Goal: Task Accomplishment & Management: Manage account settings

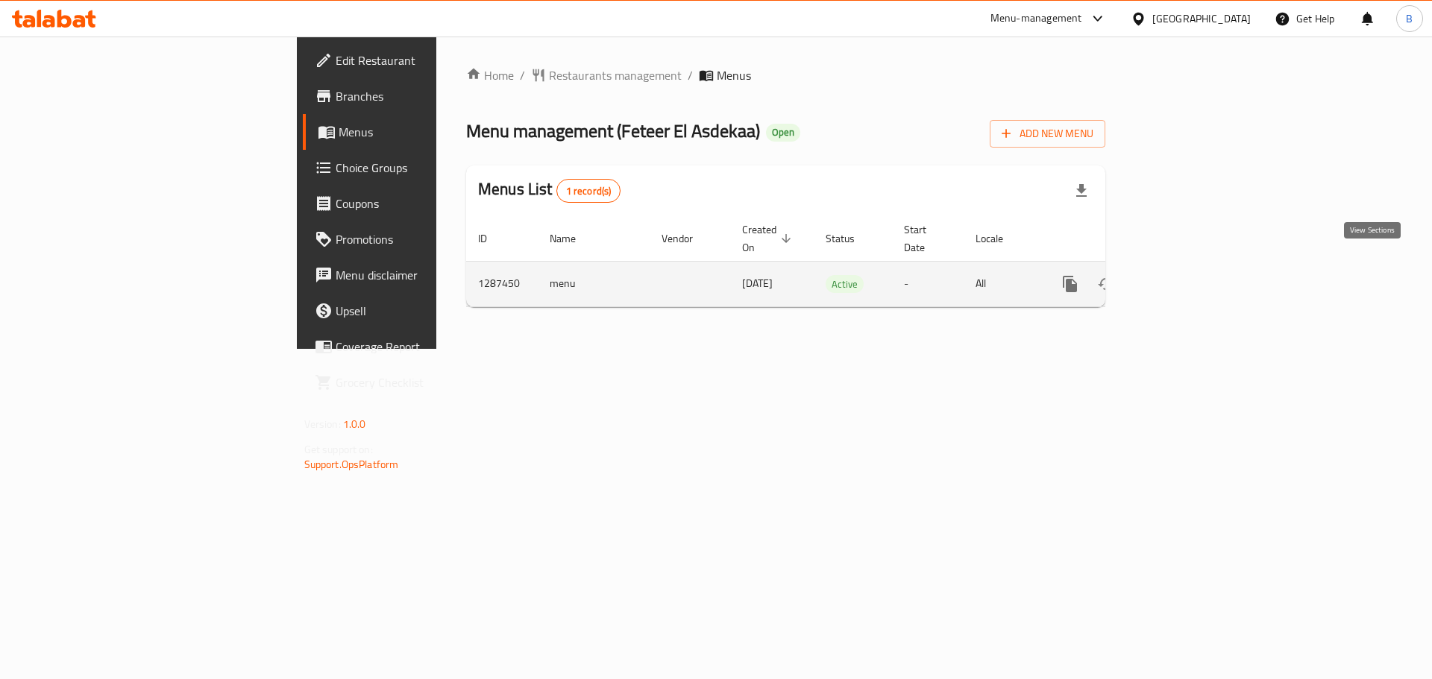
click at [1184, 277] on icon "enhanced table" at bounding box center [1177, 283] width 13 height 13
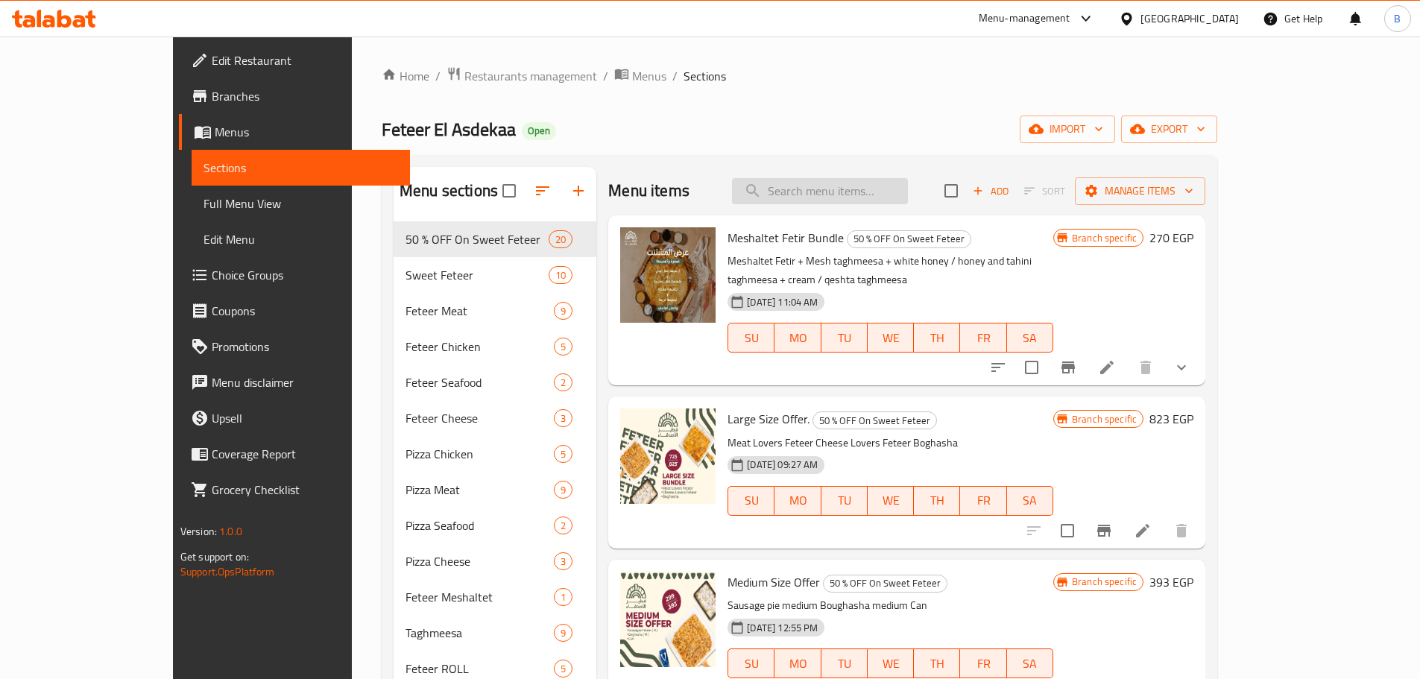
click at [875, 189] on input "search" at bounding box center [820, 191] width 176 height 26
paste input "Boghasha With Nutella"
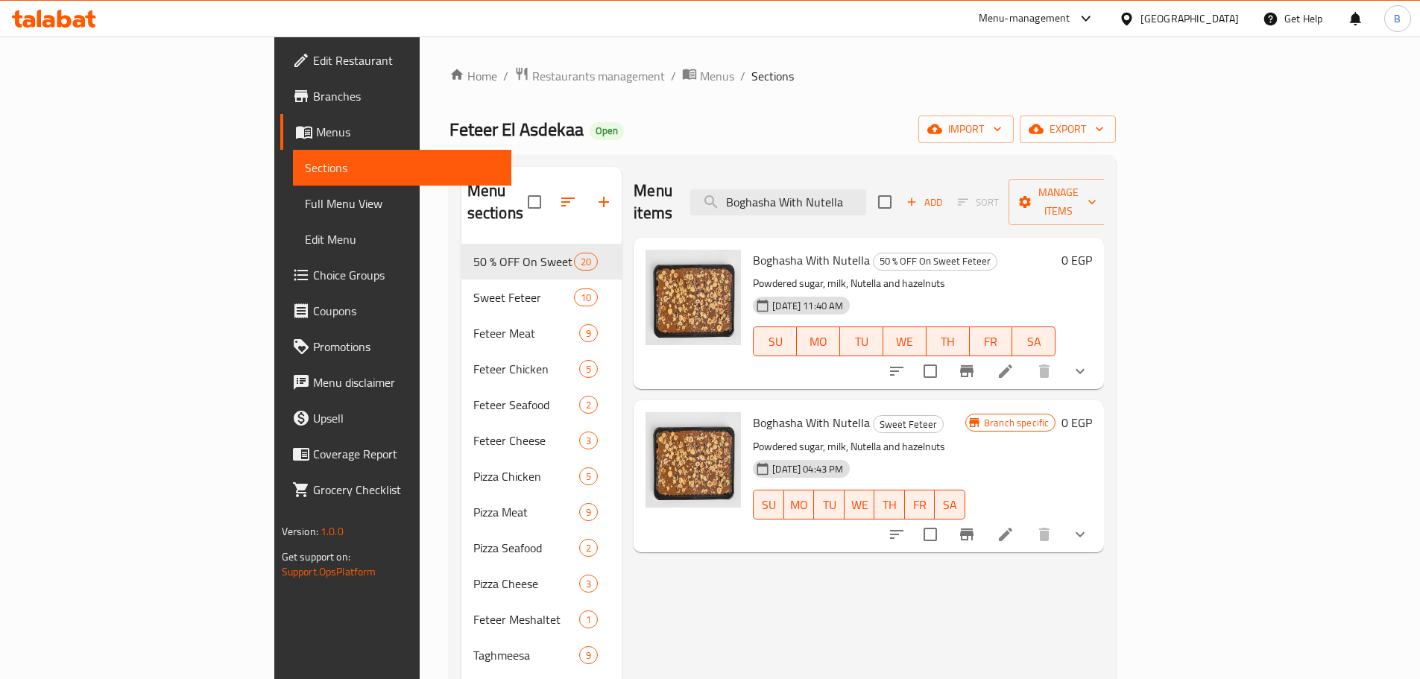
type input "Boghasha With Nutella"
click at [55, 22] on icon at bounding box center [54, 19] width 84 height 18
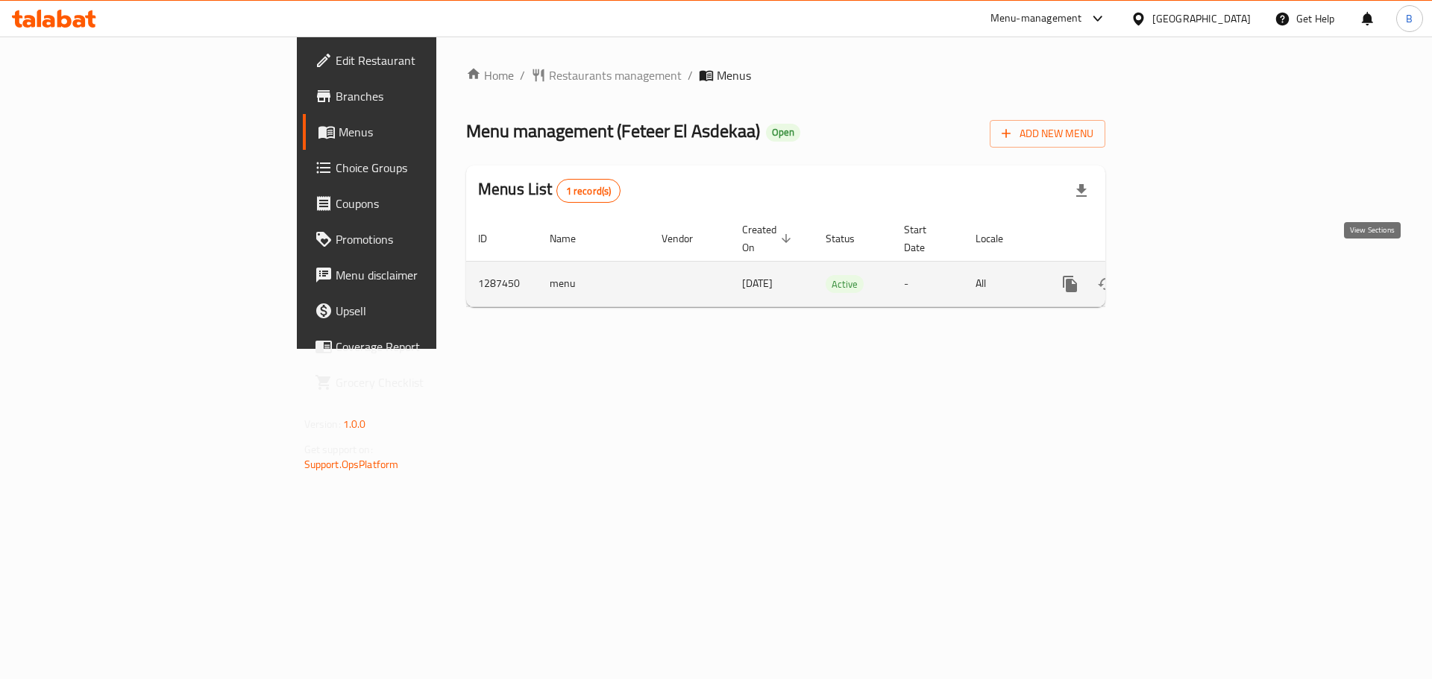
click at [1186, 276] on icon "enhanced table" at bounding box center [1177, 284] width 18 height 18
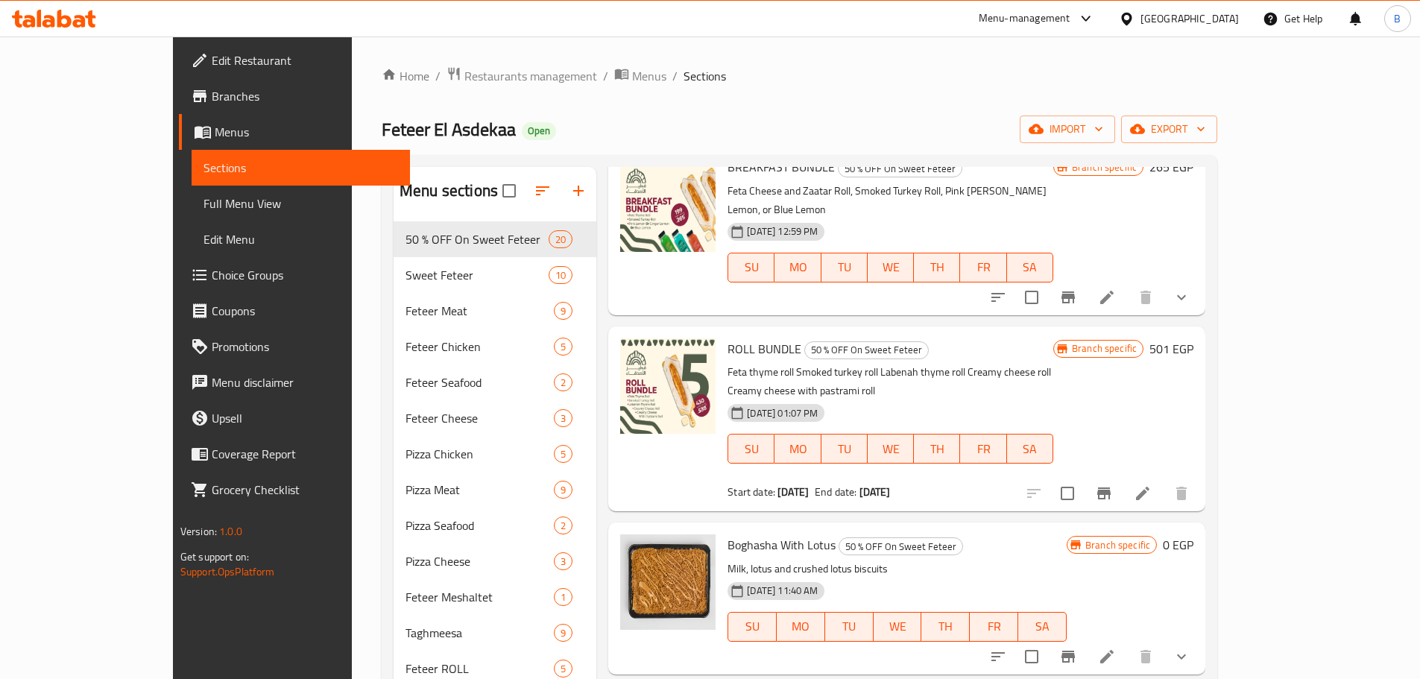
scroll to position [746, 0]
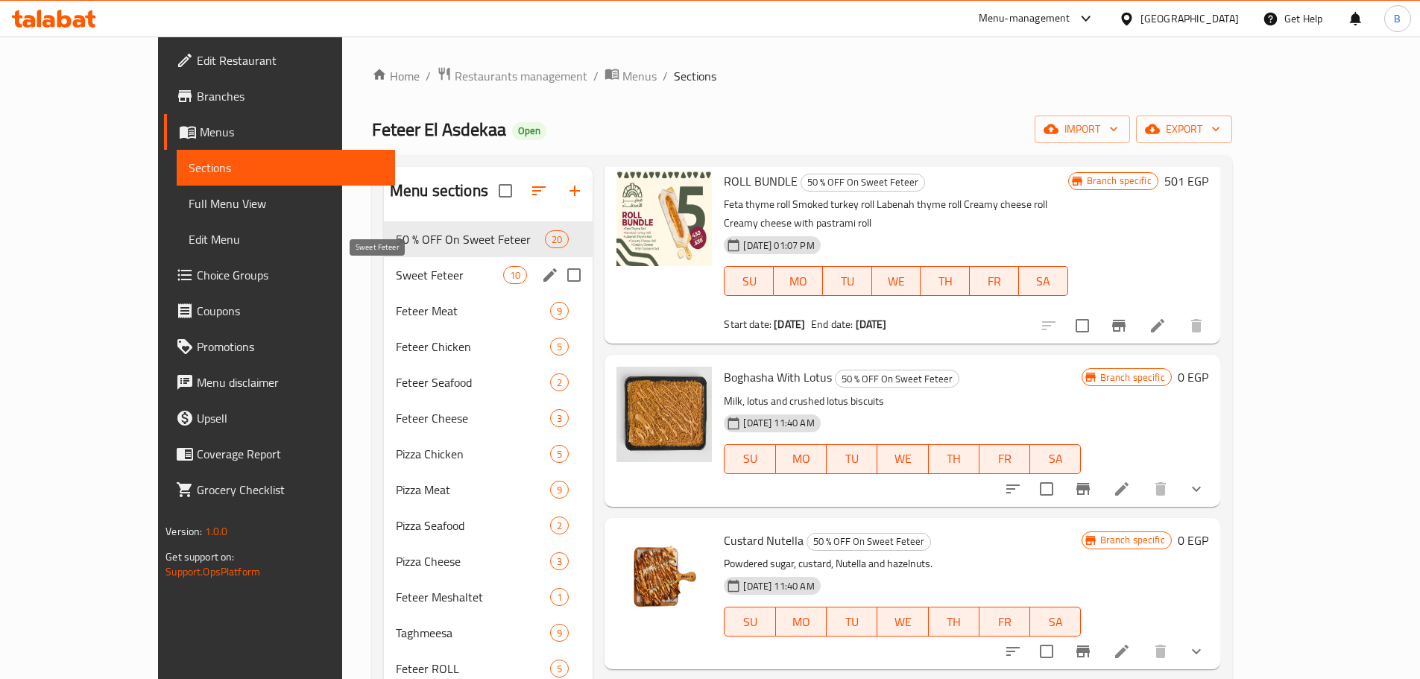
click at [415, 279] on span "Sweet Feteer" at bounding box center [449, 275] width 107 height 18
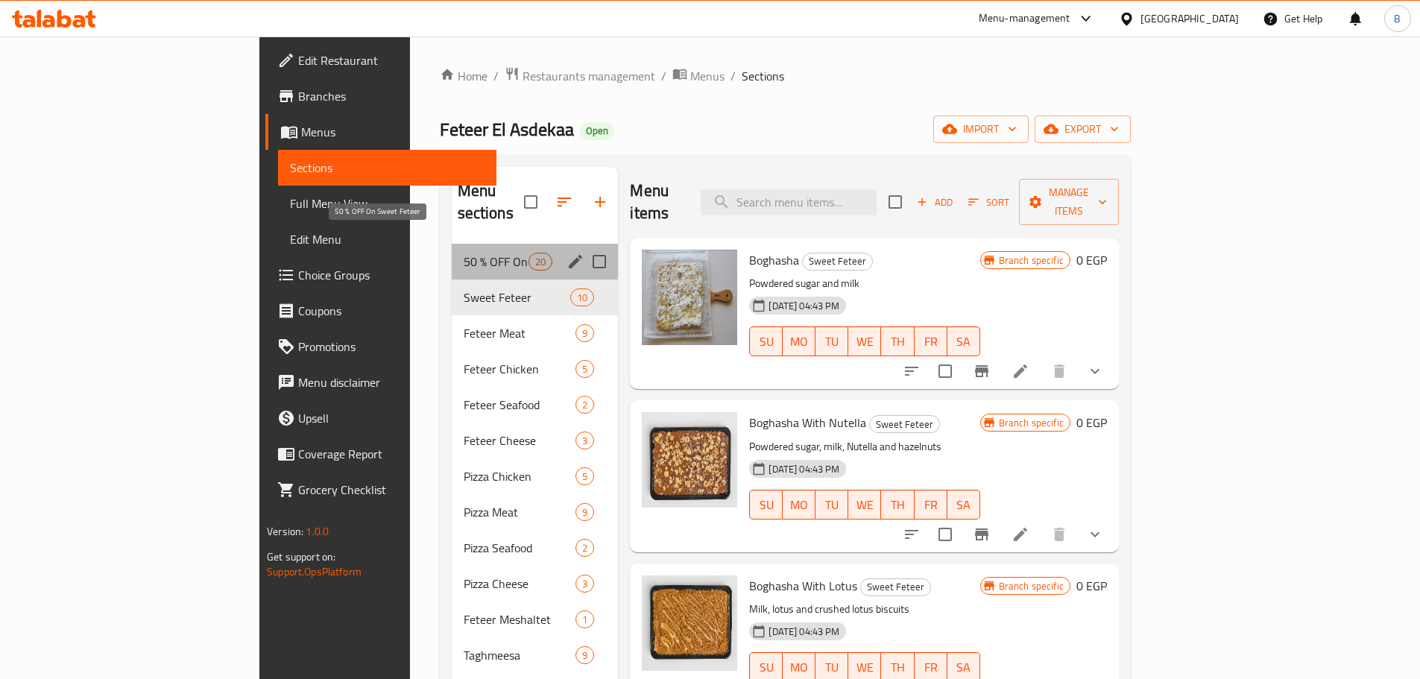
click at [464, 253] on span "50 % OFF On Sweet Feteer" at bounding box center [497, 262] width 66 height 18
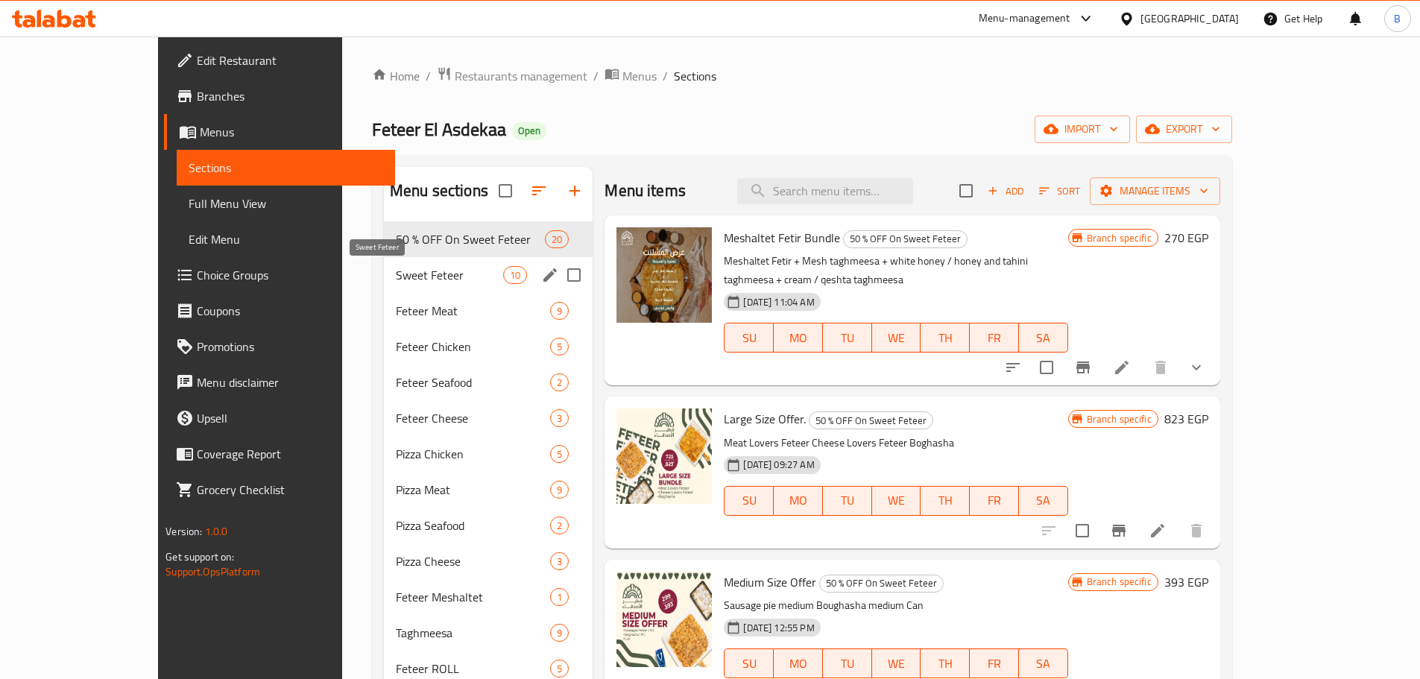
click at [396, 279] on span "Sweet Feteer" at bounding box center [449, 275] width 107 height 18
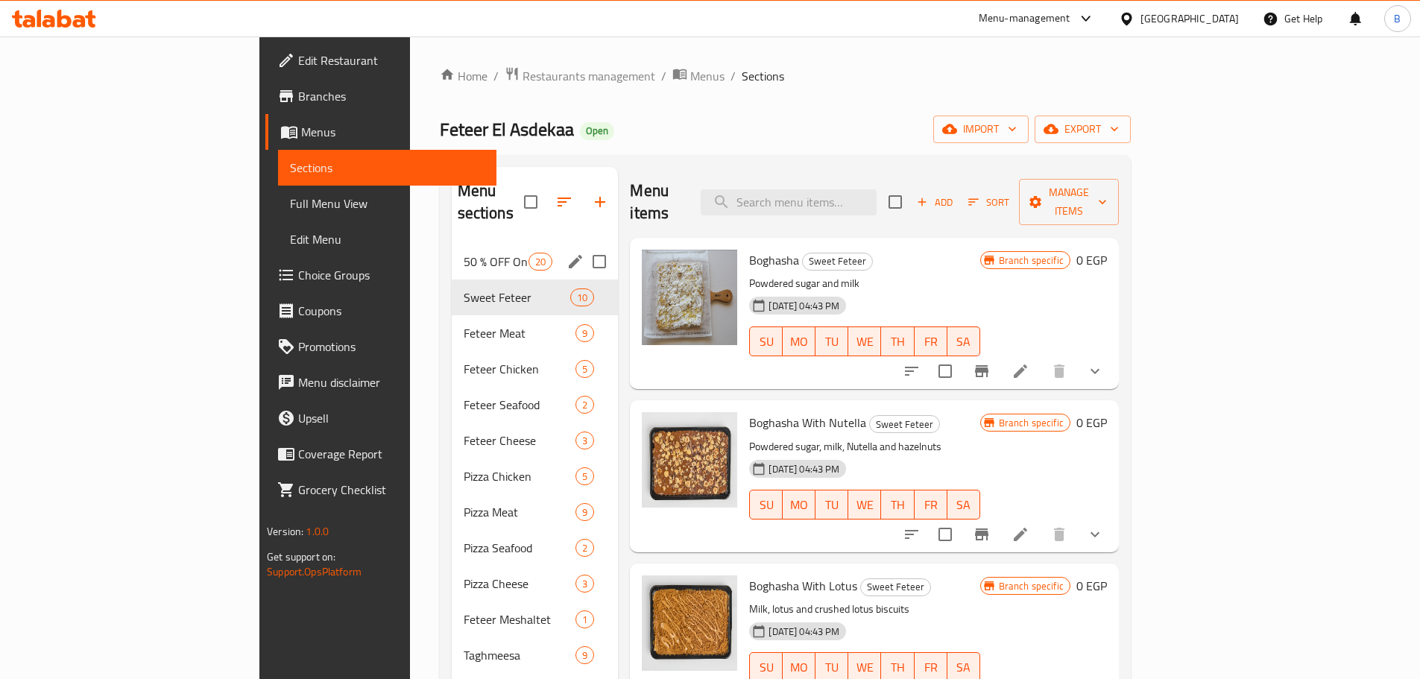
drag, startPoint x: 437, startPoint y: 250, endPoint x: 436, endPoint y: 277, distance: 27.6
click at [452, 252] on div "50 % OFF On Sweet Feteer 20" at bounding box center [535, 262] width 167 height 36
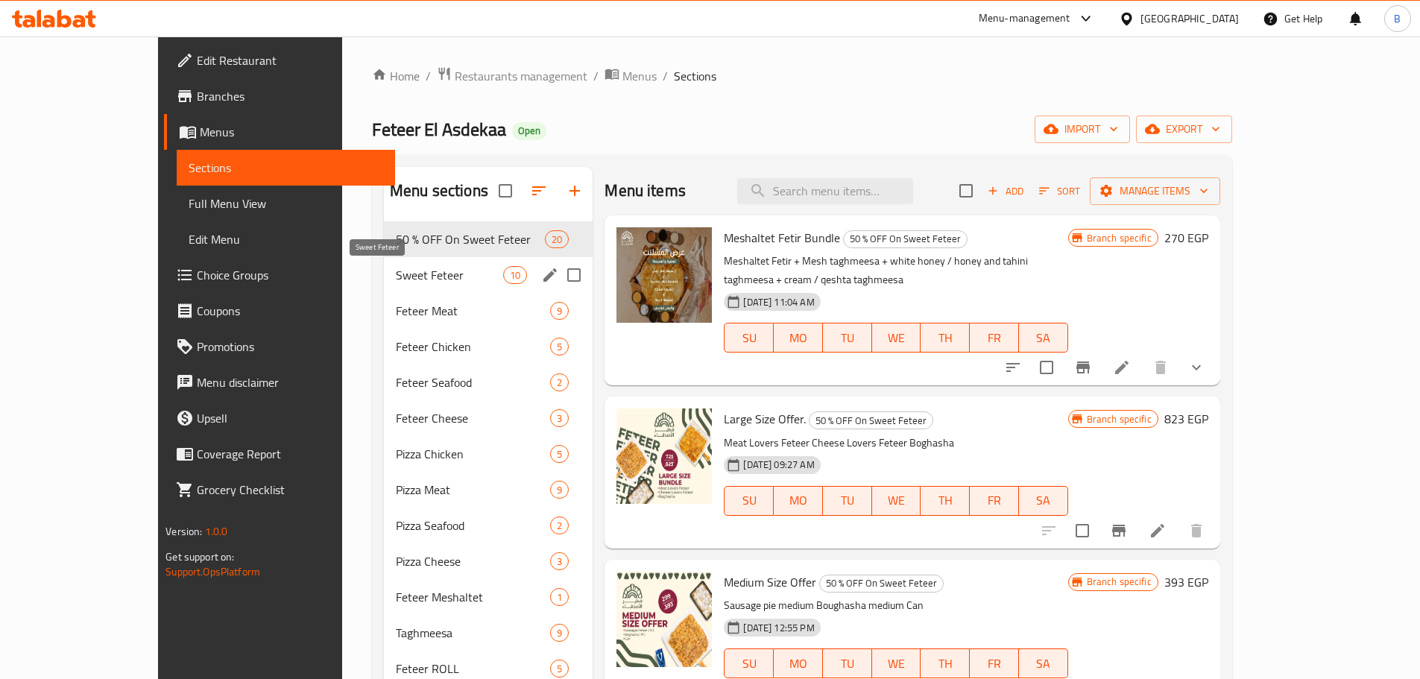
click at [436, 277] on span "Sweet Feteer" at bounding box center [449, 275] width 107 height 18
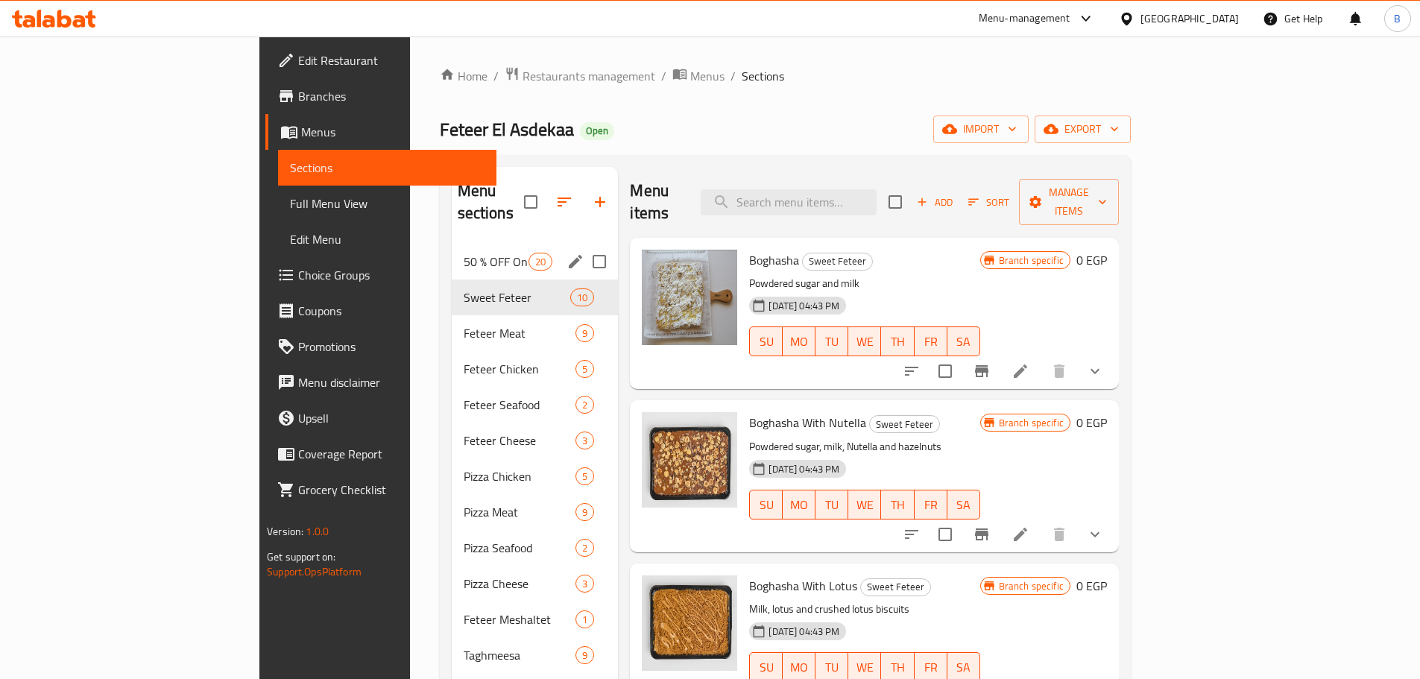
click at [452, 251] on div "50 % OFF On Sweet Feteer 20" at bounding box center [535, 262] width 167 height 36
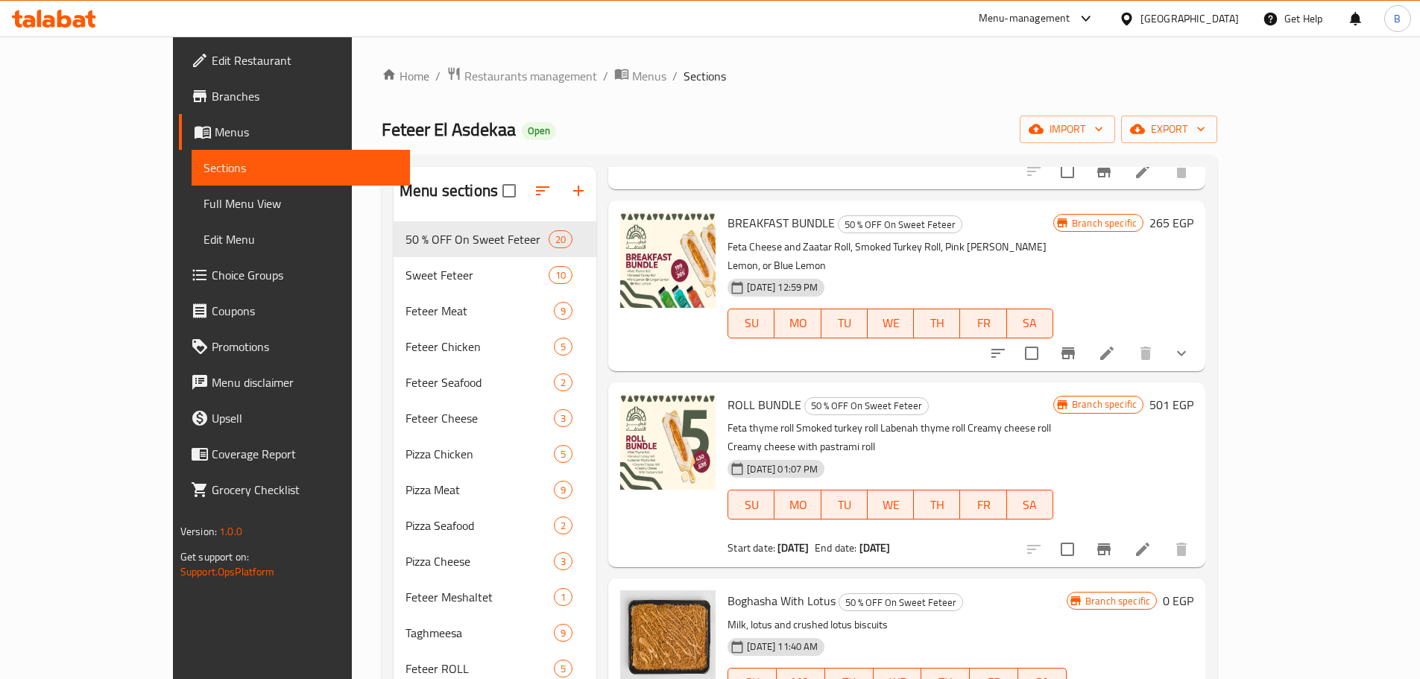
scroll to position [895, 0]
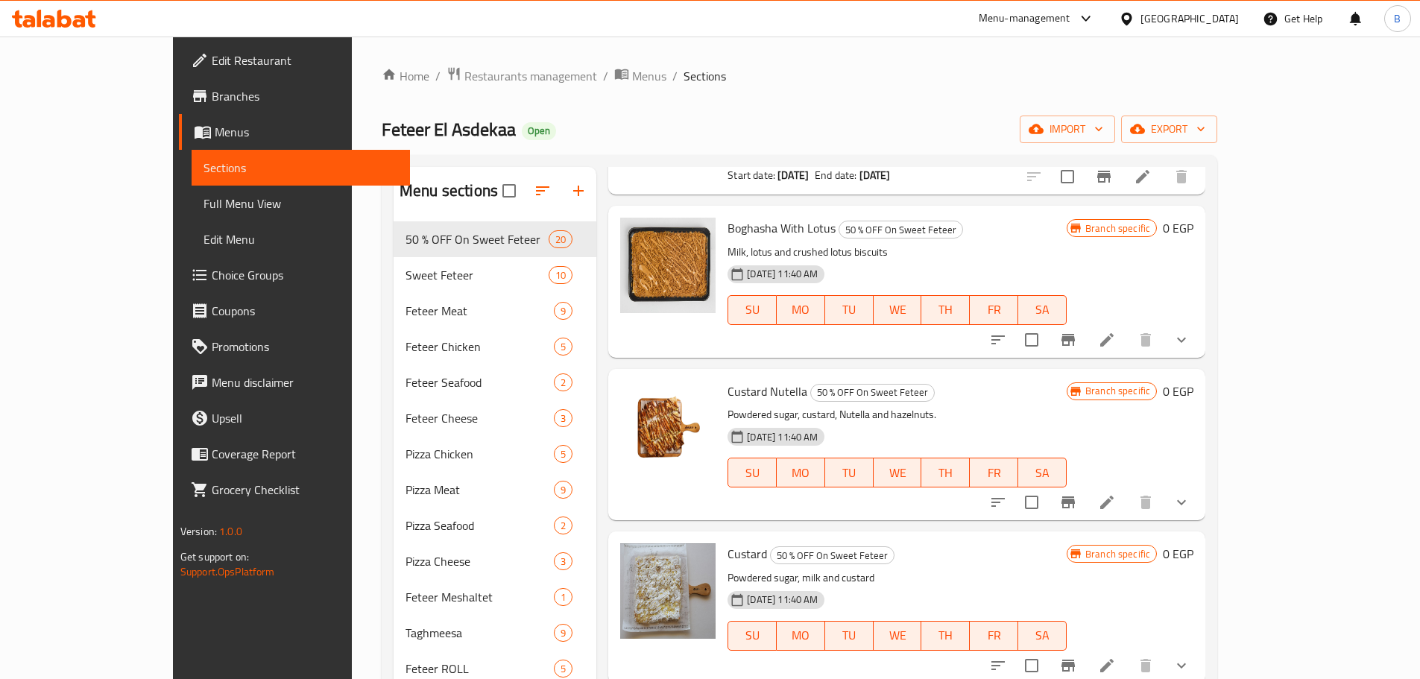
click at [1128, 327] on li at bounding box center [1107, 340] width 42 height 27
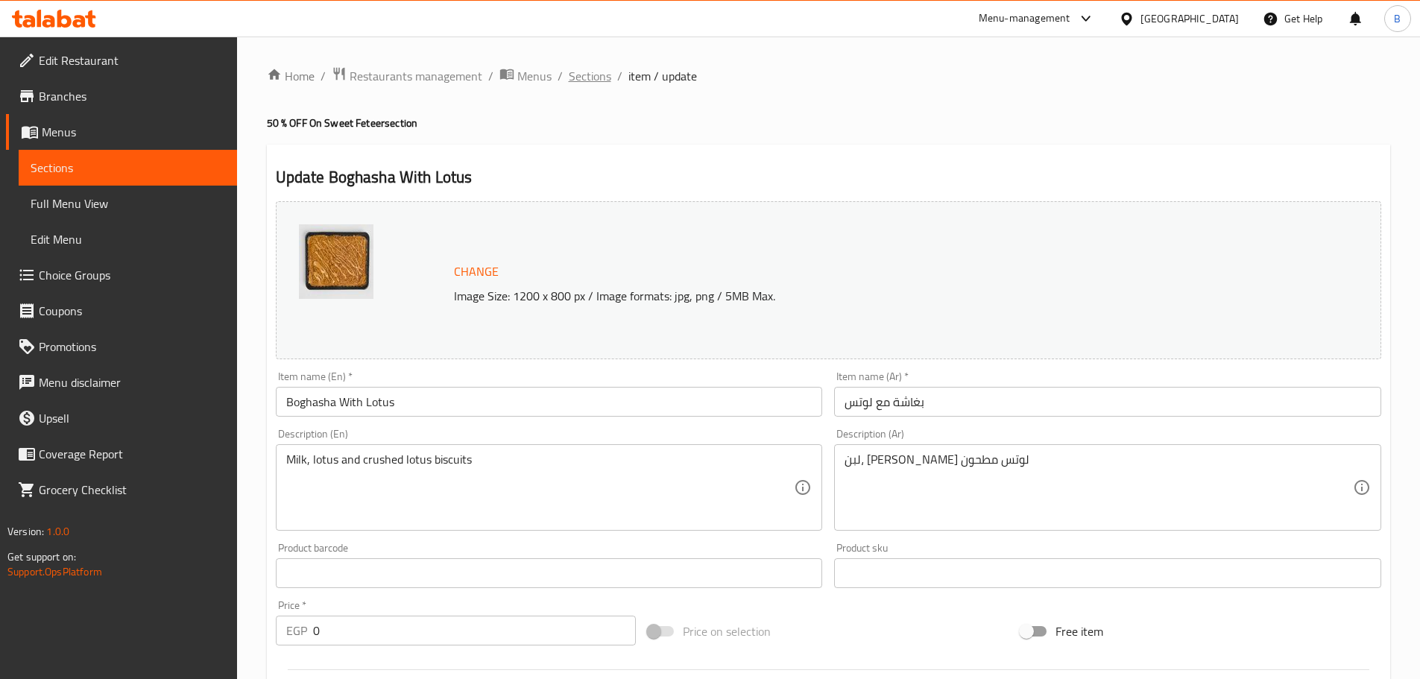
click at [591, 72] on span "Sections" at bounding box center [590, 76] width 42 height 18
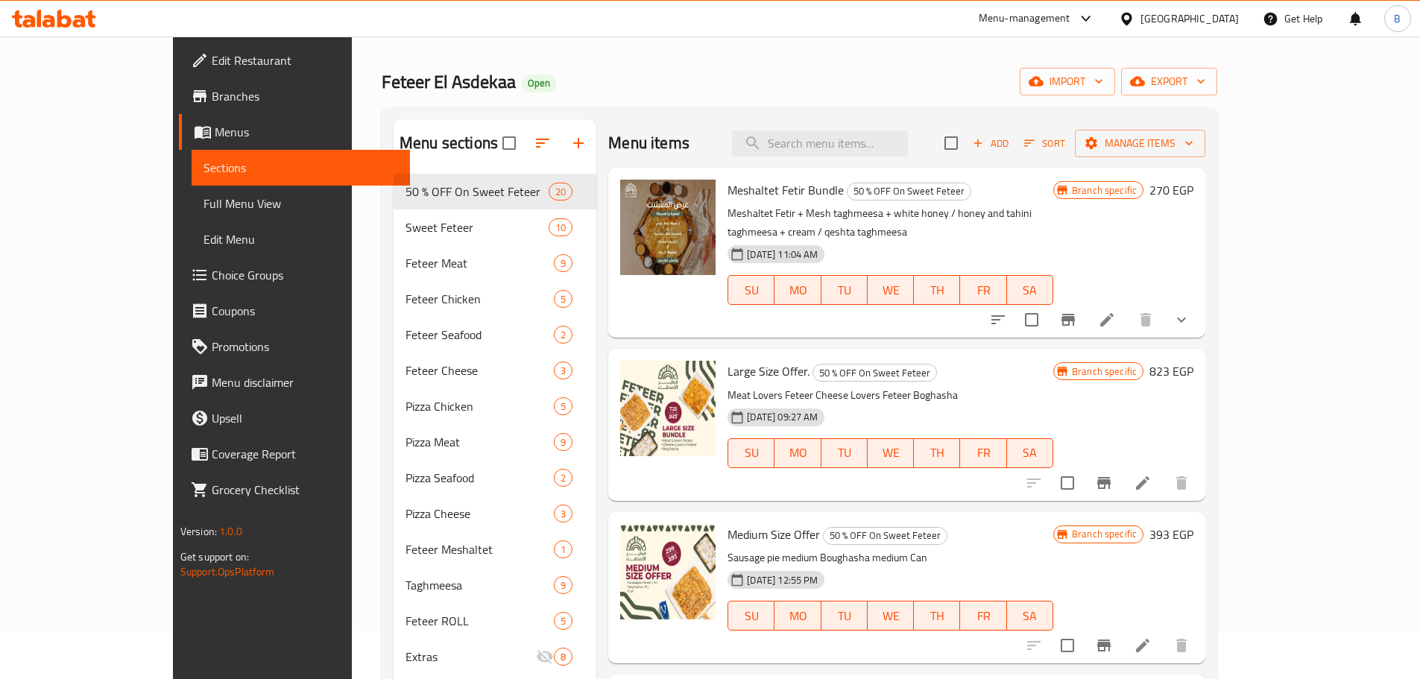
scroll to position [75, 0]
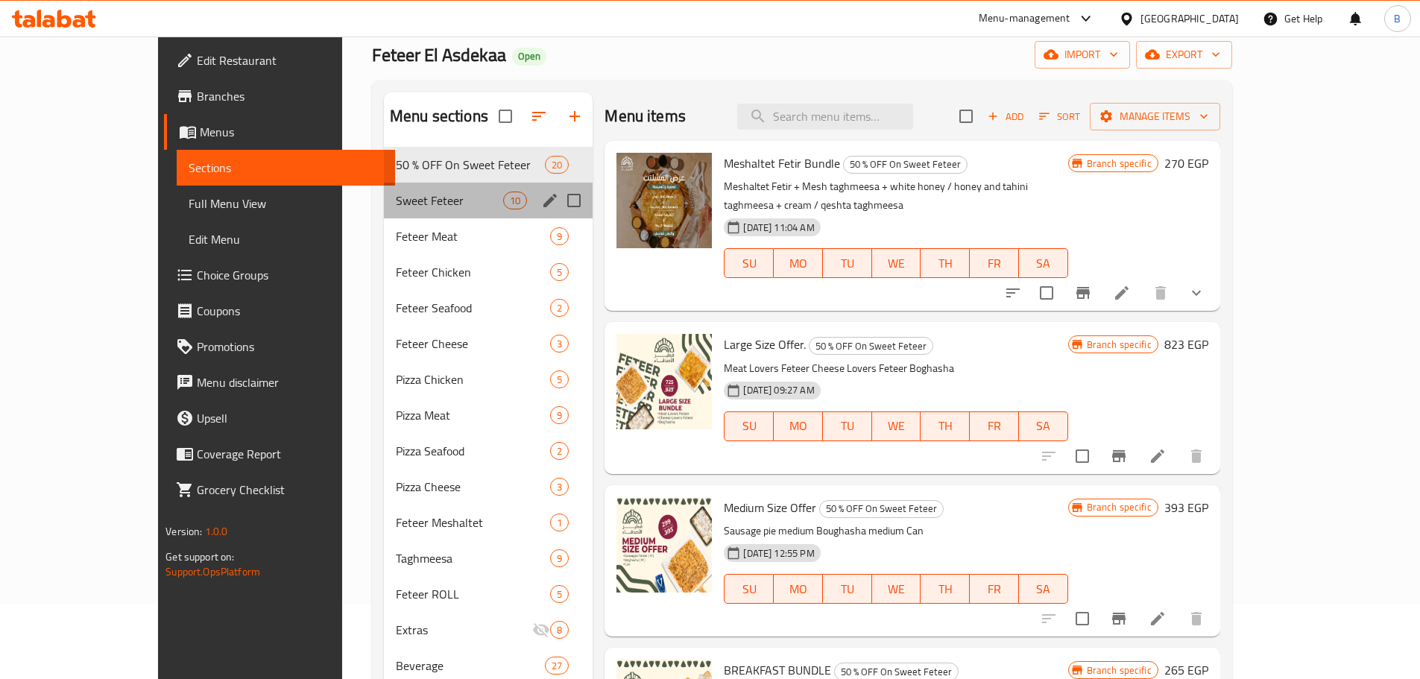
click at [386, 212] on div "Sweet Feteer 10" at bounding box center [488, 201] width 209 height 36
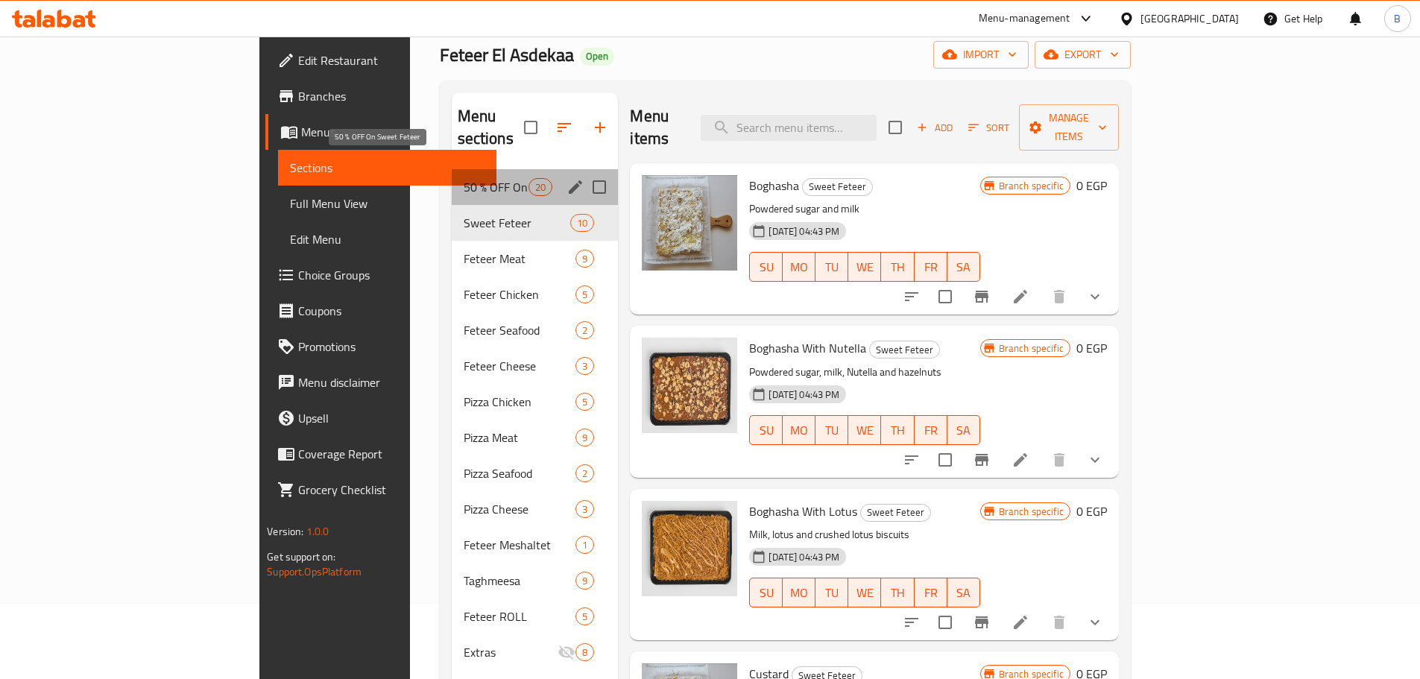
click at [464, 178] on span "50 % OFF On Sweet Feteer" at bounding box center [497, 187] width 66 height 18
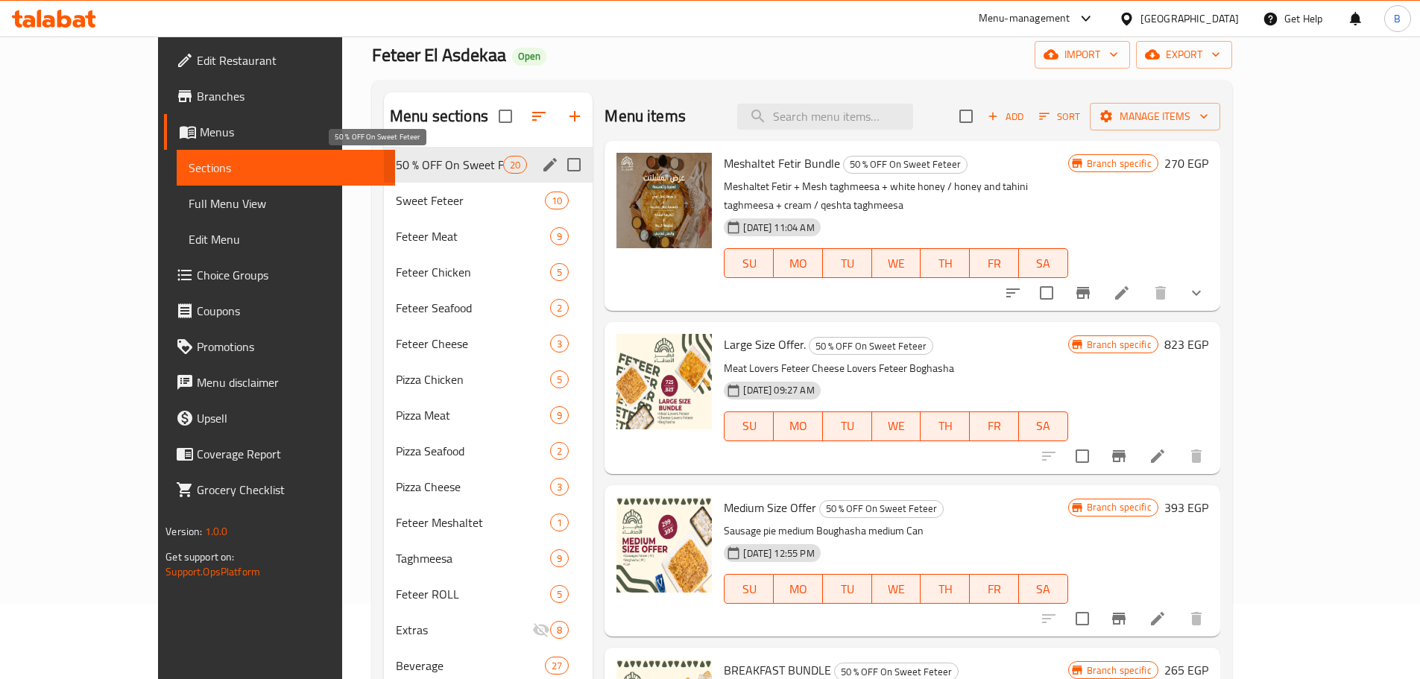
click at [403, 166] on span "50 % OFF On Sweet Feteer" at bounding box center [449, 165] width 107 height 18
click at [403, 192] on span "Sweet Feteer" at bounding box center [449, 201] width 107 height 18
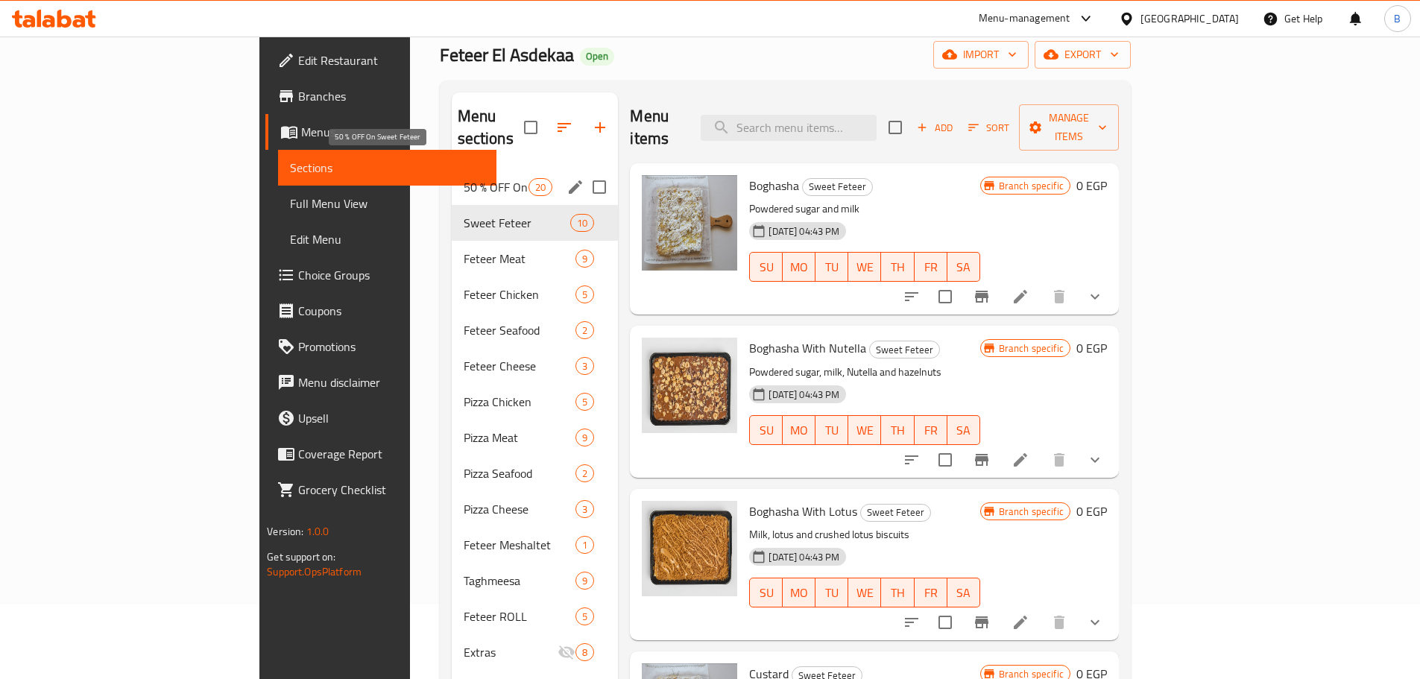
click at [464, 178] on span "50 % OFF On Sweet Feteer" at bounding box center [497, 187] width 66 height 18
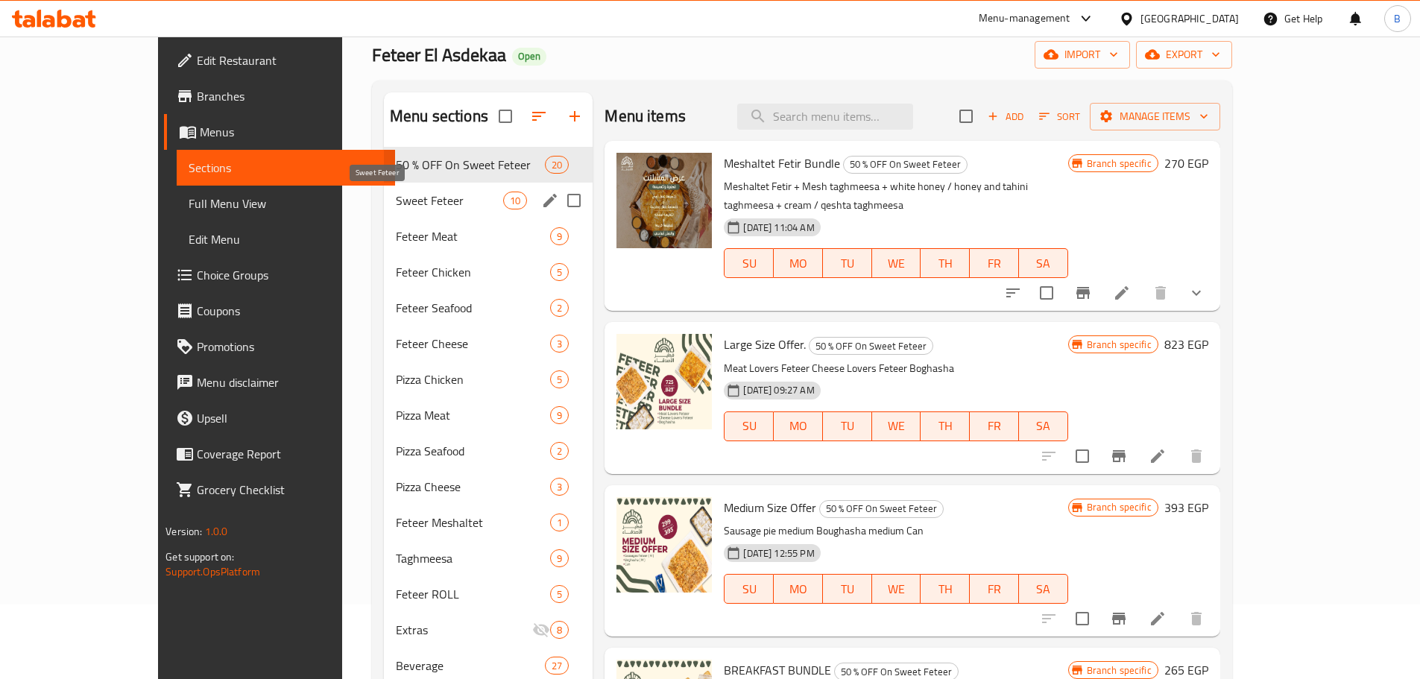
click at [409, 198] on span "Sweet Feteer" at bounding box center [449, 201] width 107 height 18
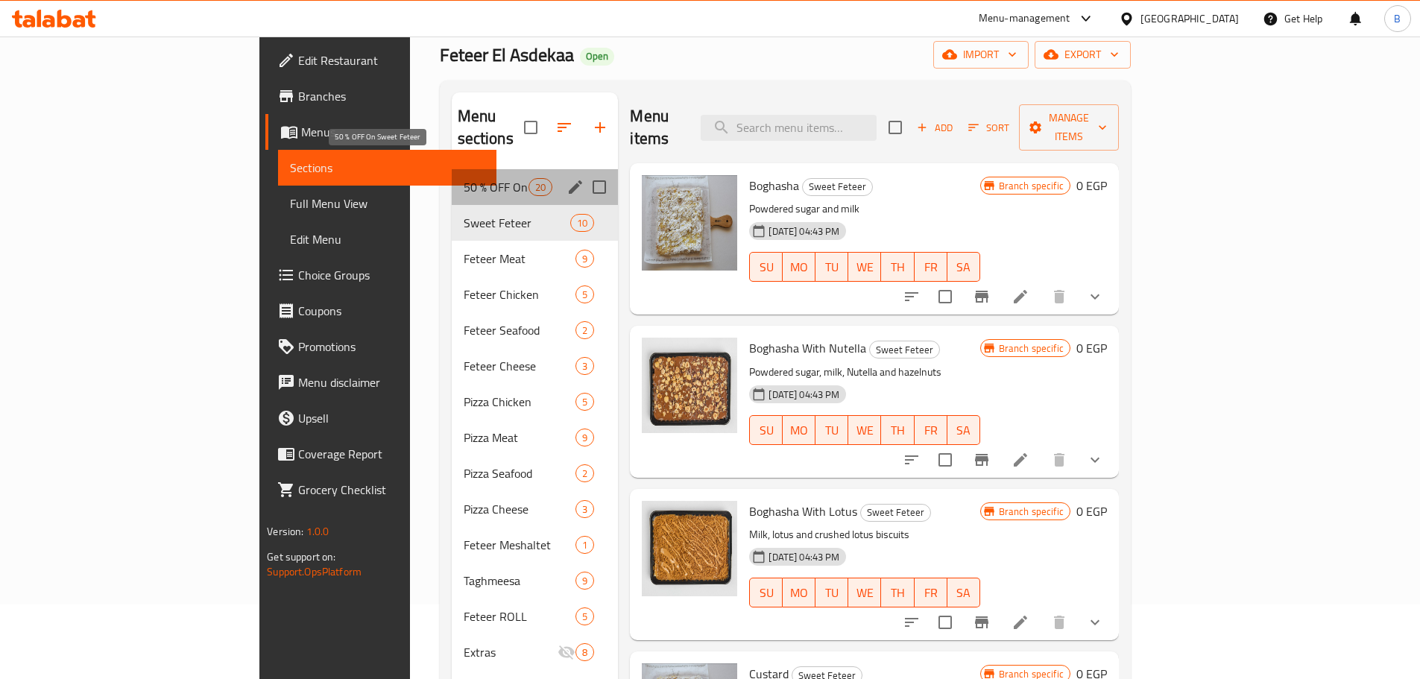
click at [464, 178] on span "50 % OFF On Sweet Feteer" at bounding box center [497, 187] width 66 height 18
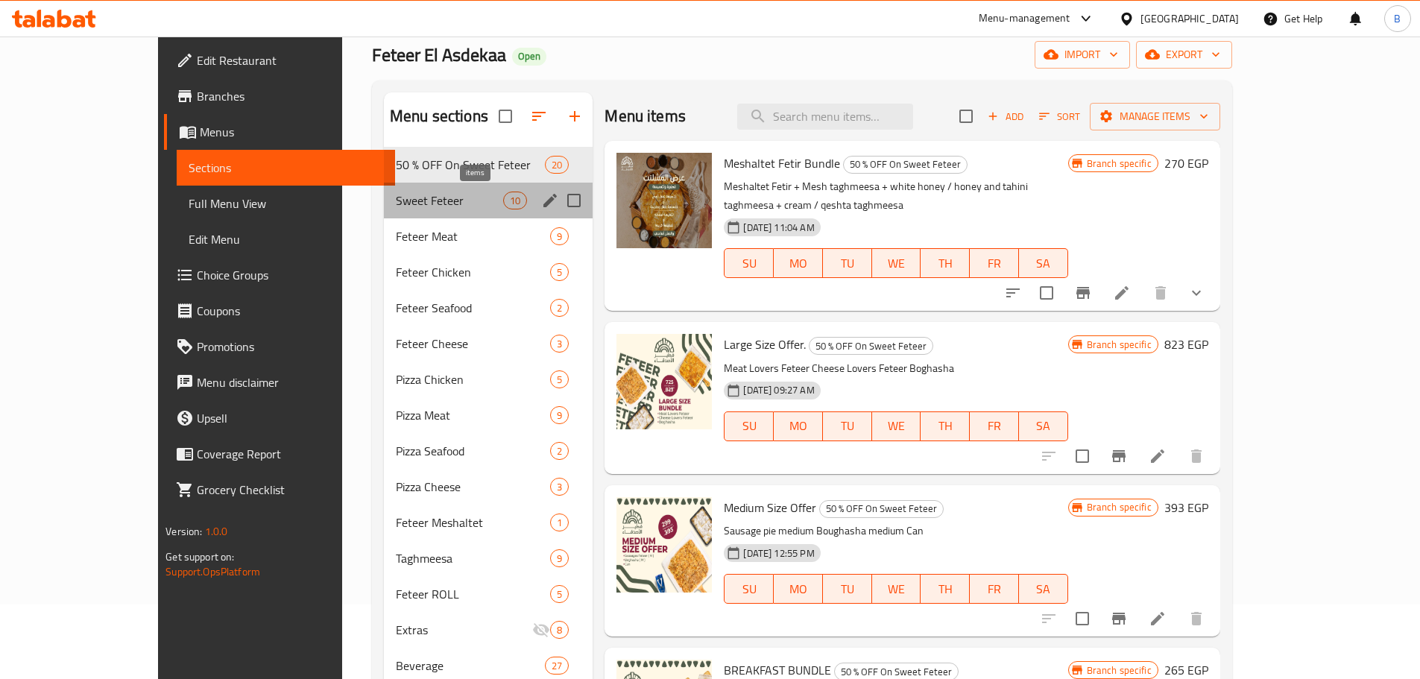
click at [504, 194] on span "10" at bounding box center [515, 201] width 22 height 14
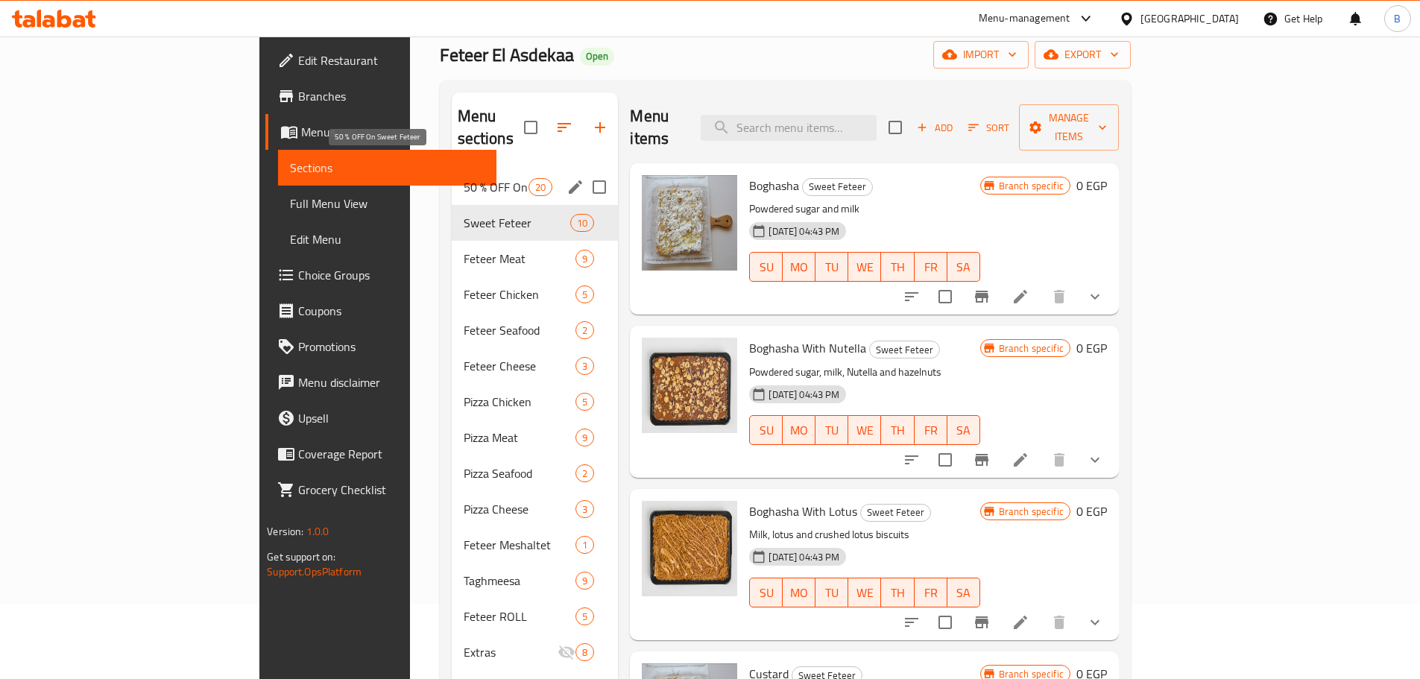
click at [464, 178] on span "50 % OFF On Sweet Feteer" at bounding box center [497, 187] width 66 height 18
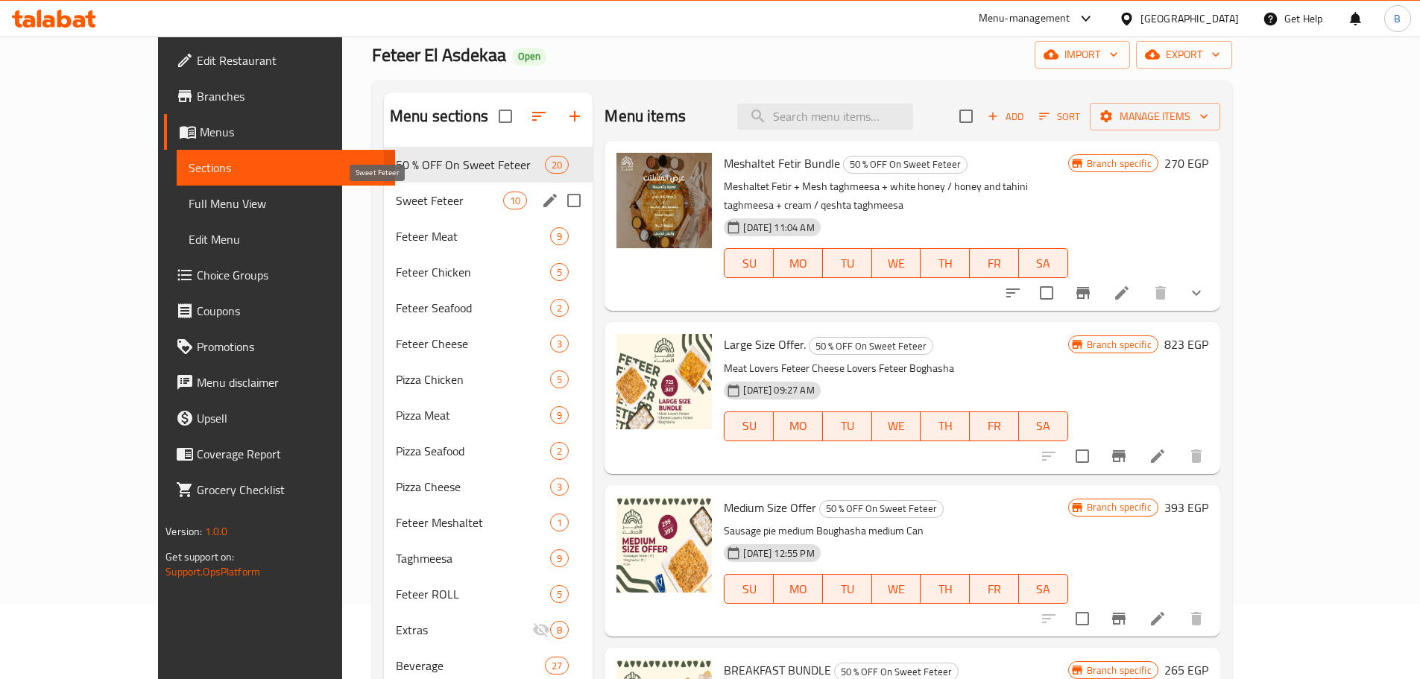
click at [396, 201] on span "Sweet Feteer" at bounding box center [449, 201] width 107 height 18
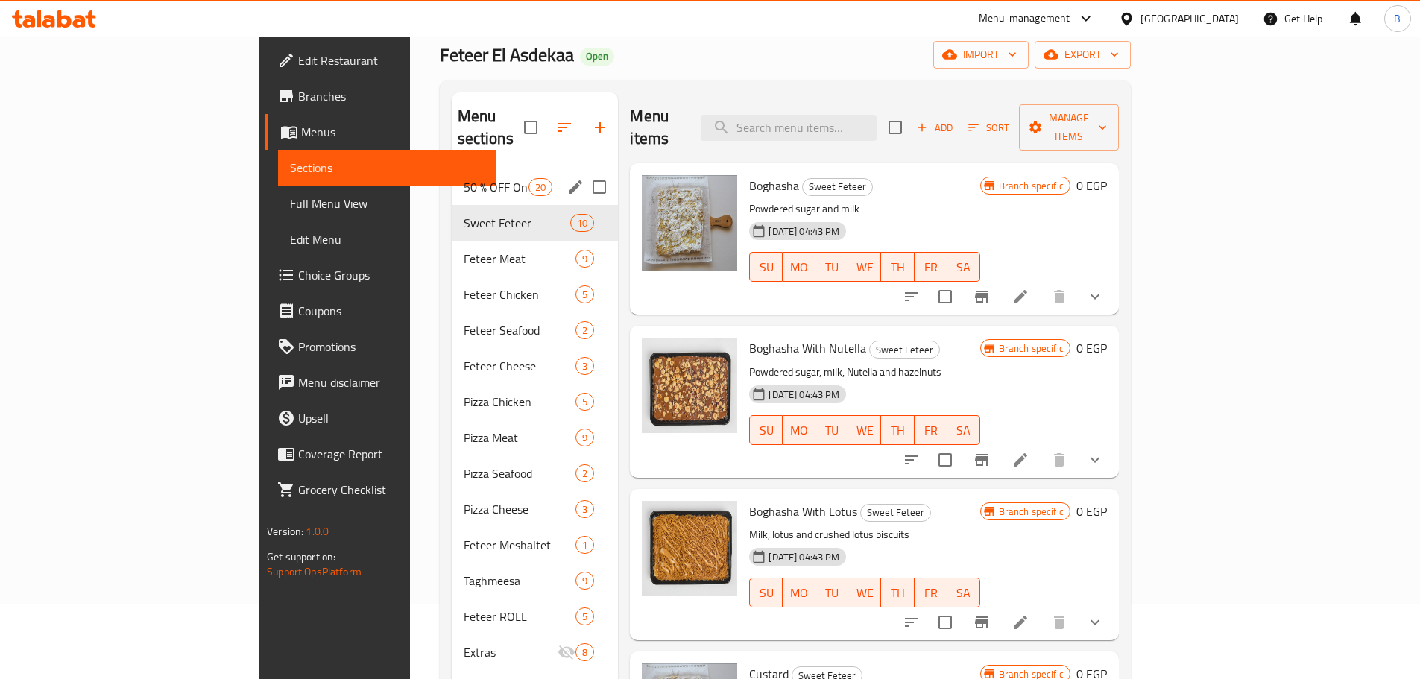
click at [464, 178] on span "50 % OFF On Sweet Feteer" at bounding box center [497, 187] width 66 height 18
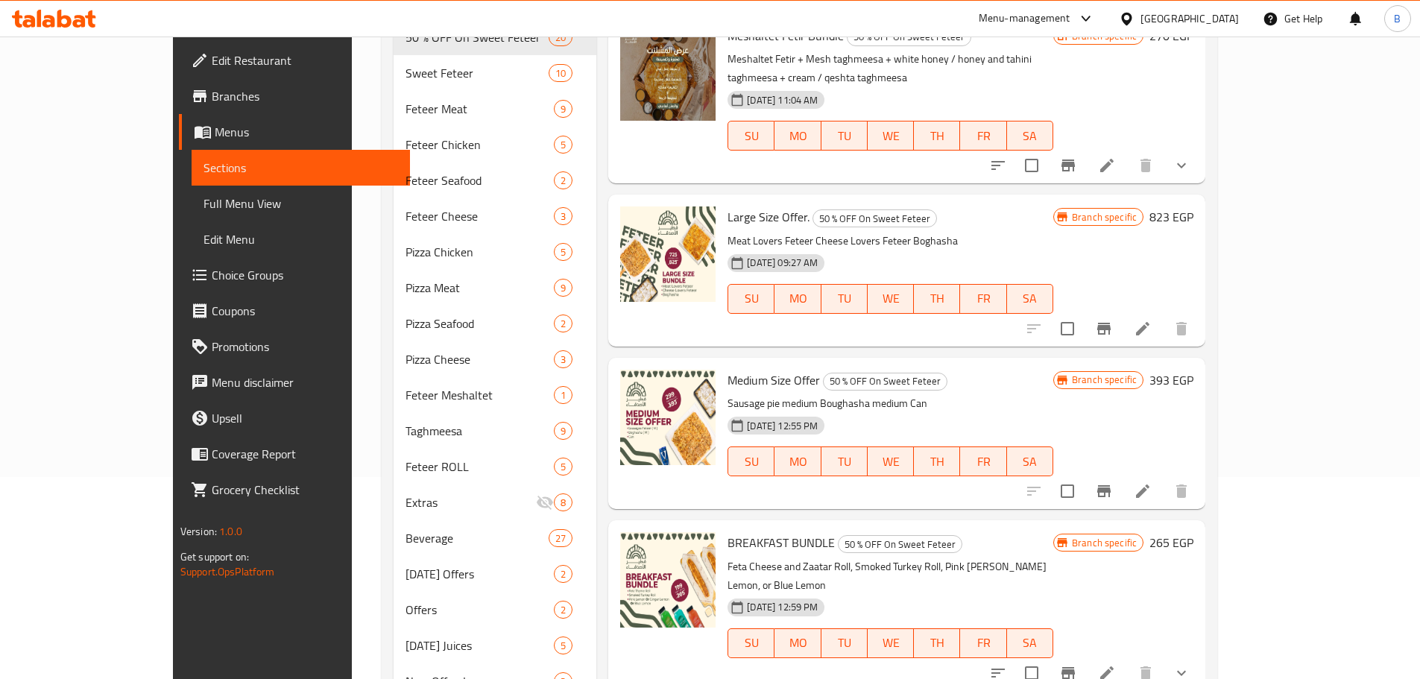
scroll to position [4, 0]
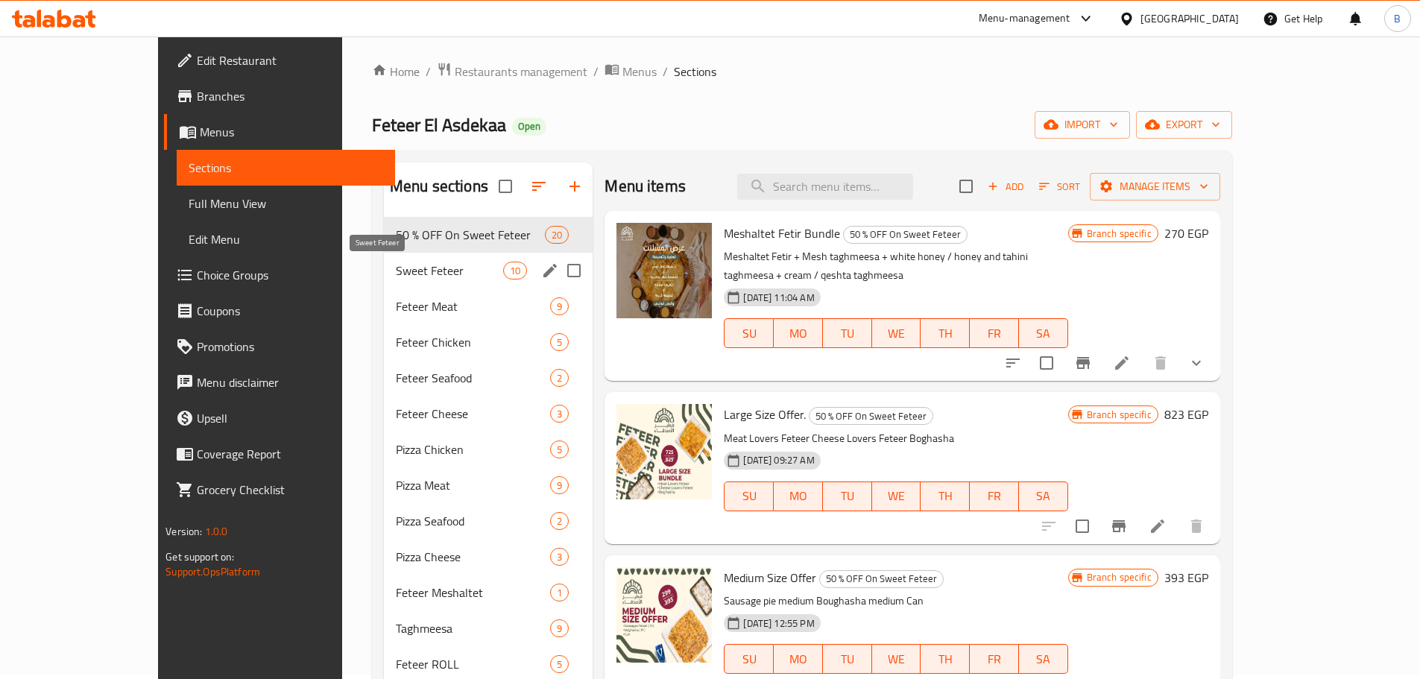
drag, startPoint x: 456, startPoint y: 273, endPoint x: 833, endPoint y: 5, distance: 462.6
click at [456, 273] on span "Sweet Feteer" at bounding box center [449, 271] width 107 height 18
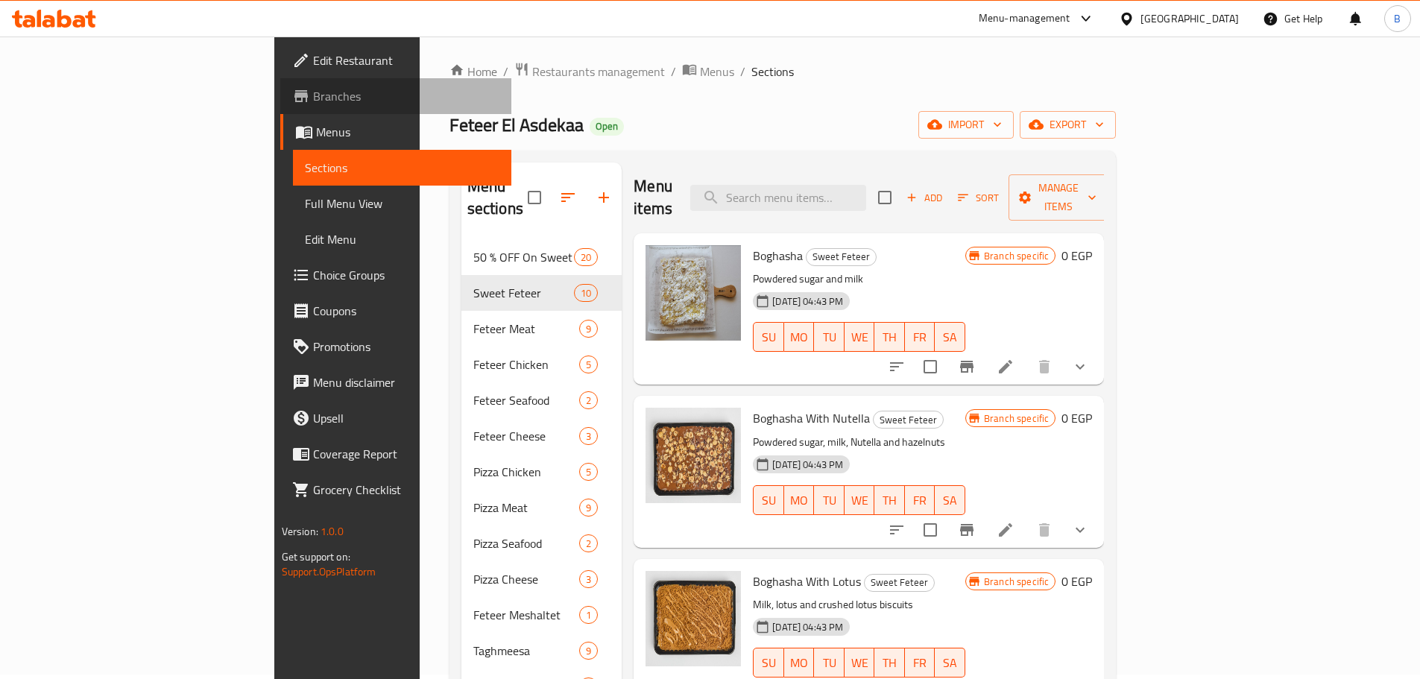
click at [280, 110] on link "Branches" at bounding box center [395, 96] width 231 height 36
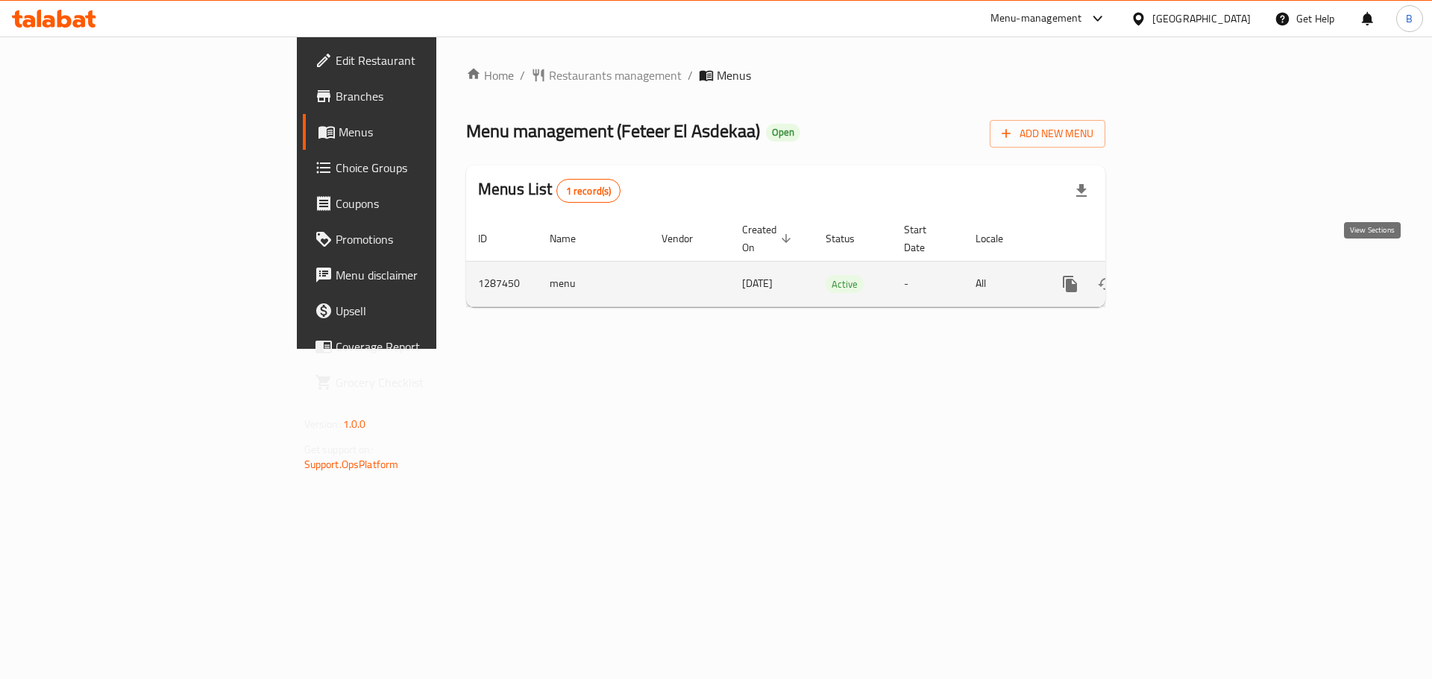
click at [1195, 266] on link "enhanced table" at bounding box center [1177, 284] width 36 height 36
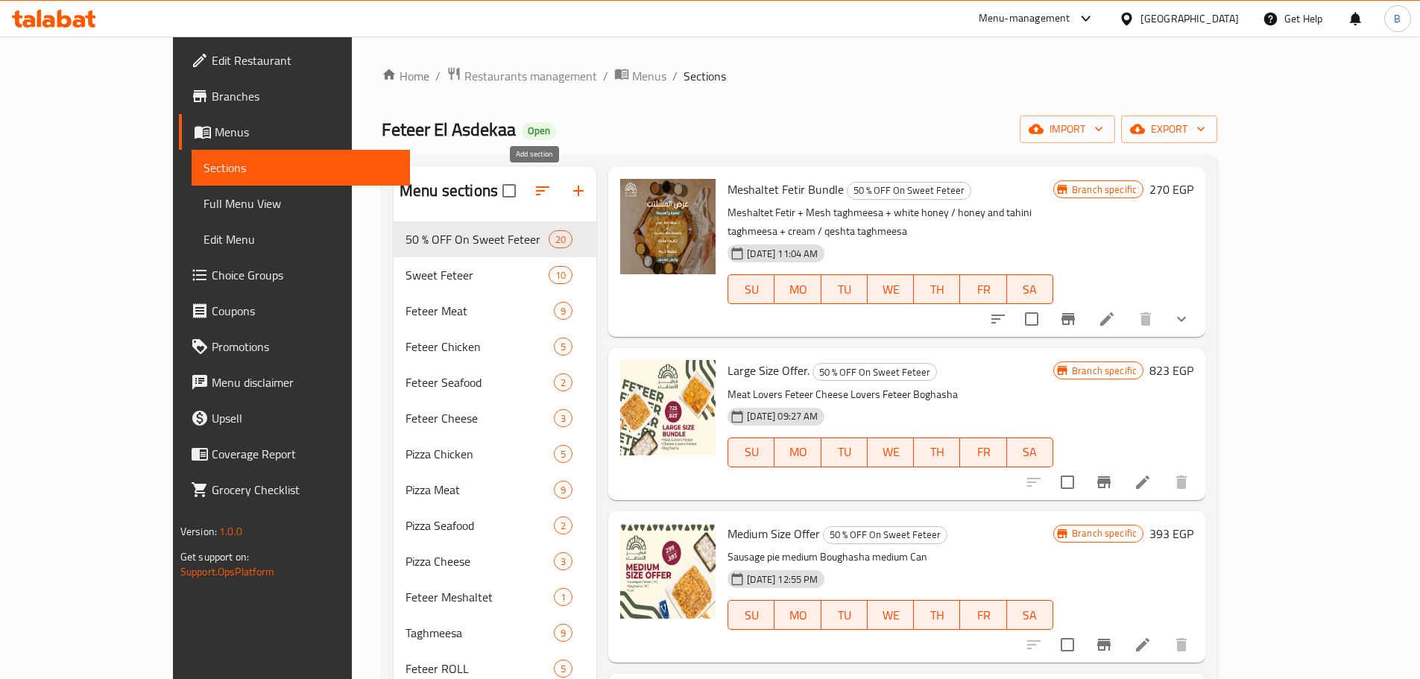
scroll to position [75, 0]
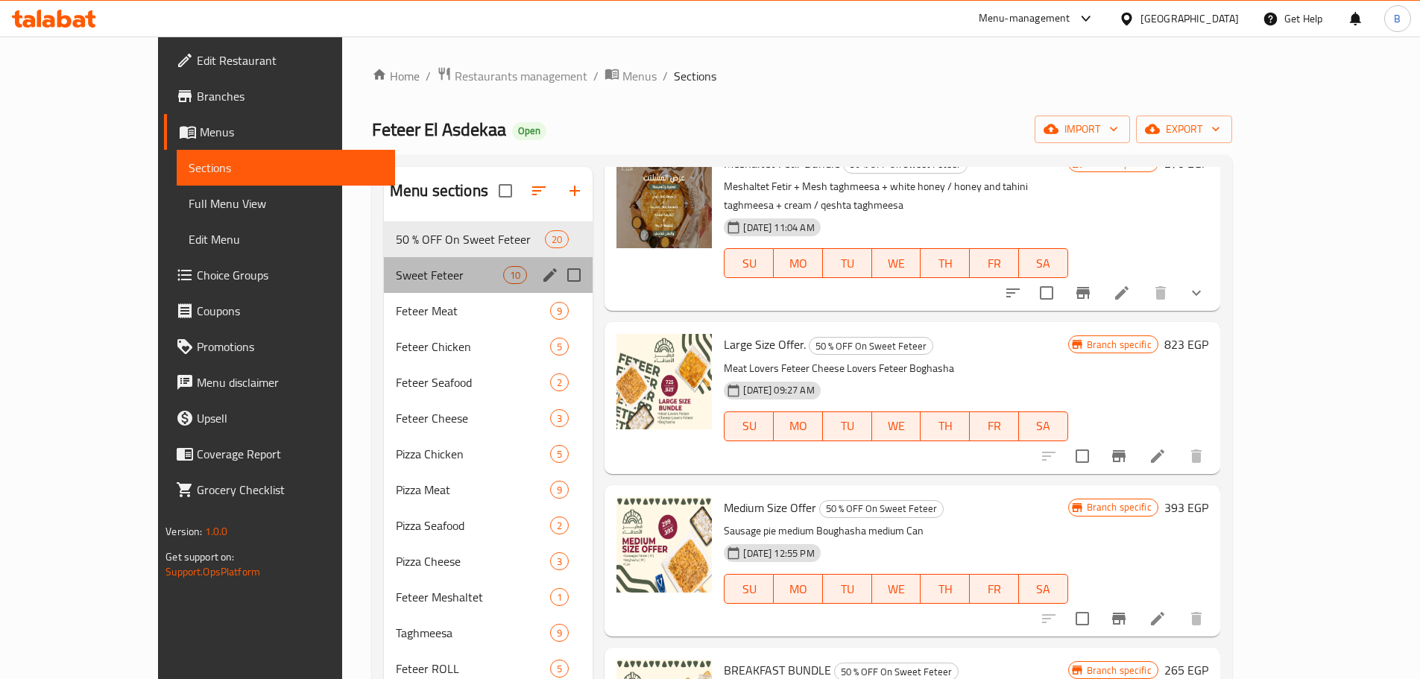
click at [384, 260] on div "Sweet Feteer 10" at bounding box center [488, 275] width 209 height 36
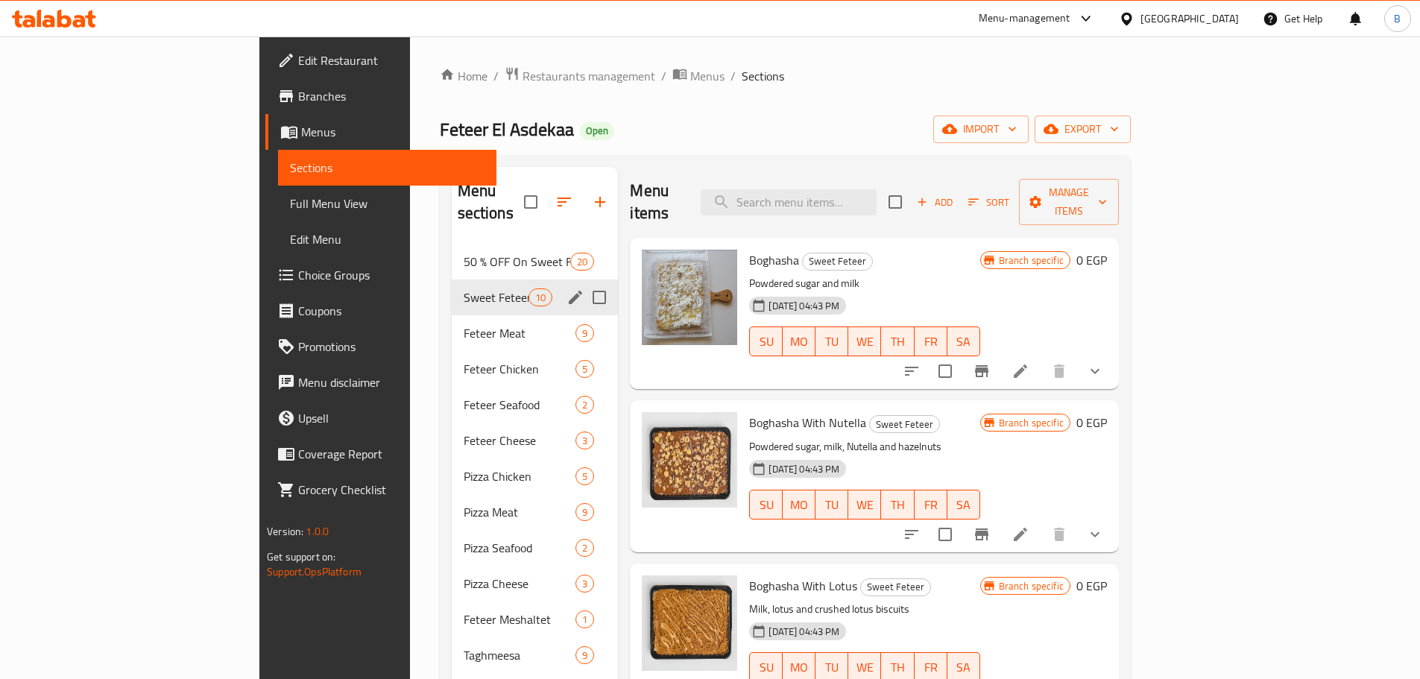
click at [452, 280] on div "Sweet Feteer 10" at bounding box center [535, 298] width 167 height 36
click at [464, 253] on span "50 % OFF On Sweet Feteer" at bounding box center [497, 262] width 66 height 18
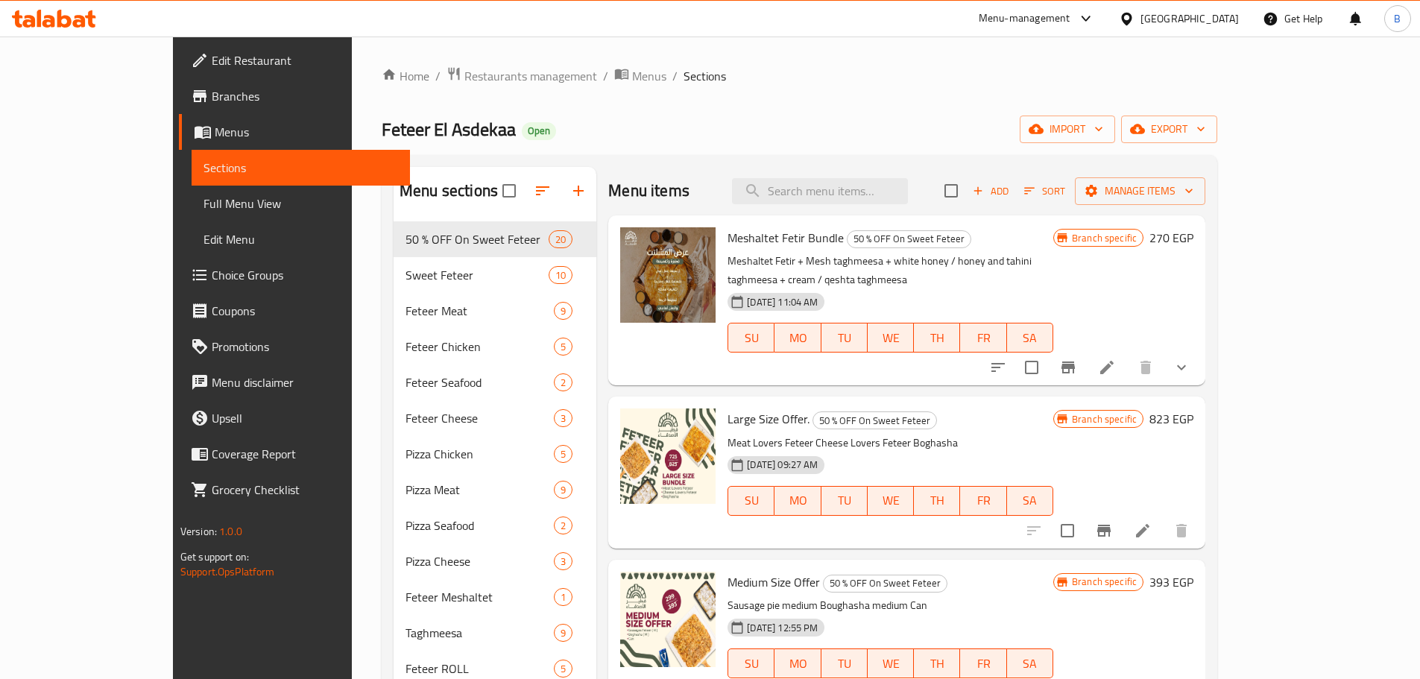
click at [846, 194] on input "search" at bounding box center [820, 191] width 176 height 26
click at [845, 196] on input "search" at bounding box center [820, 191] width 176 height 26
paste input "Boghasha With Lotus"
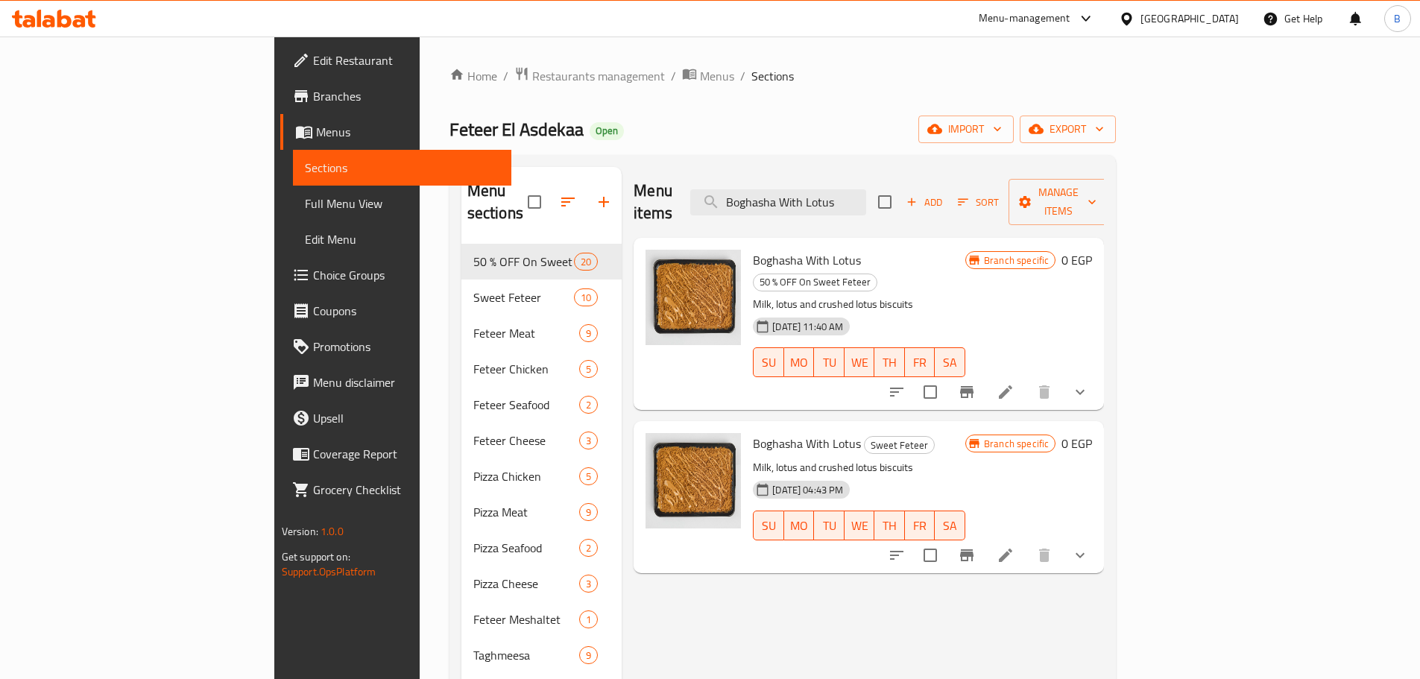
type input "Boghasha With Lotus"
click at [1098, 374] on button "show more" at bounding box center [1080, 392] width 36 height 36
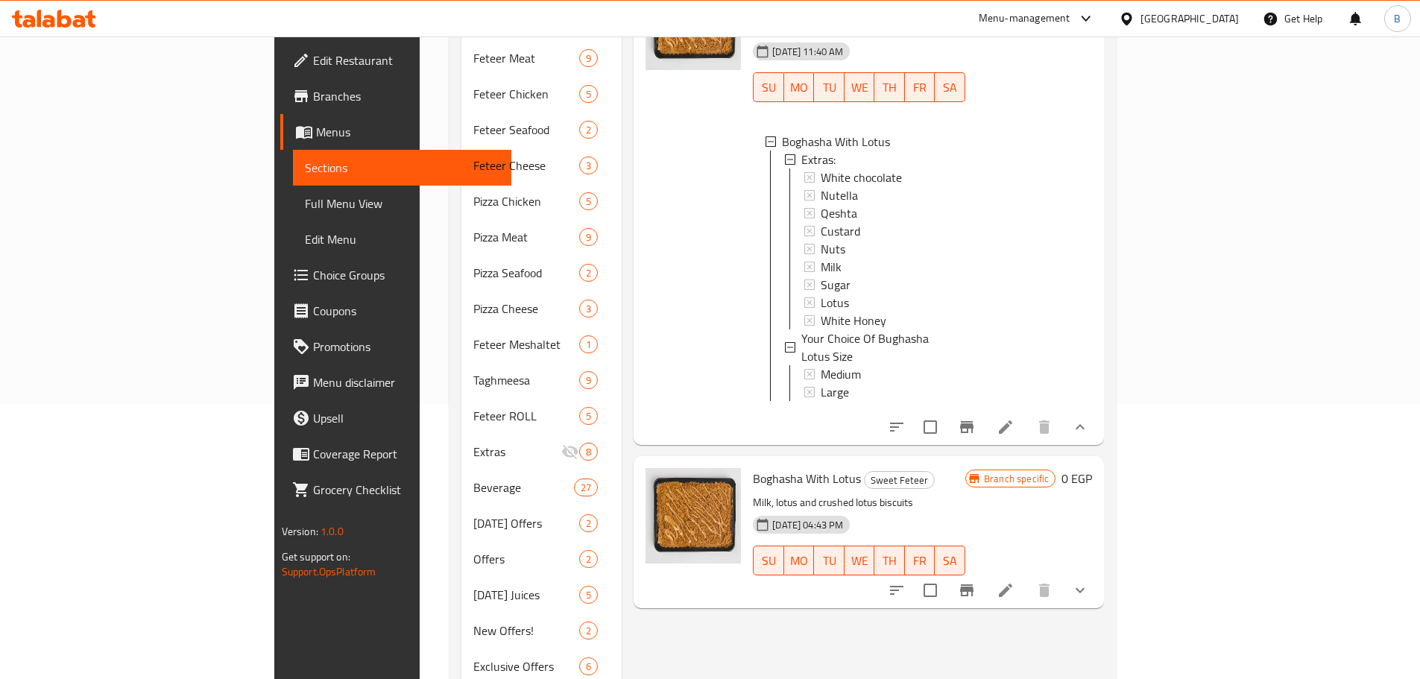
scroll to position [373, 0]
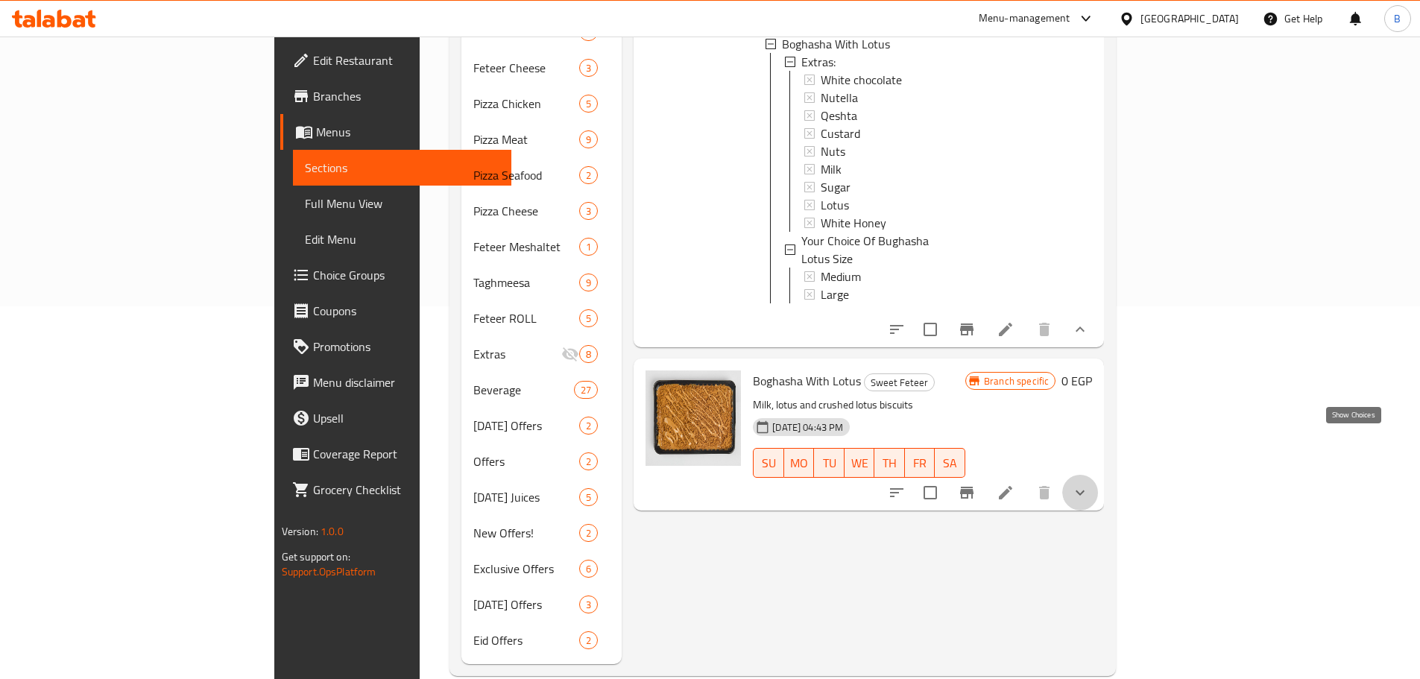
click at [1089, 484] on icon "show more" at bounding box center [1080, 493] width 18 height 18
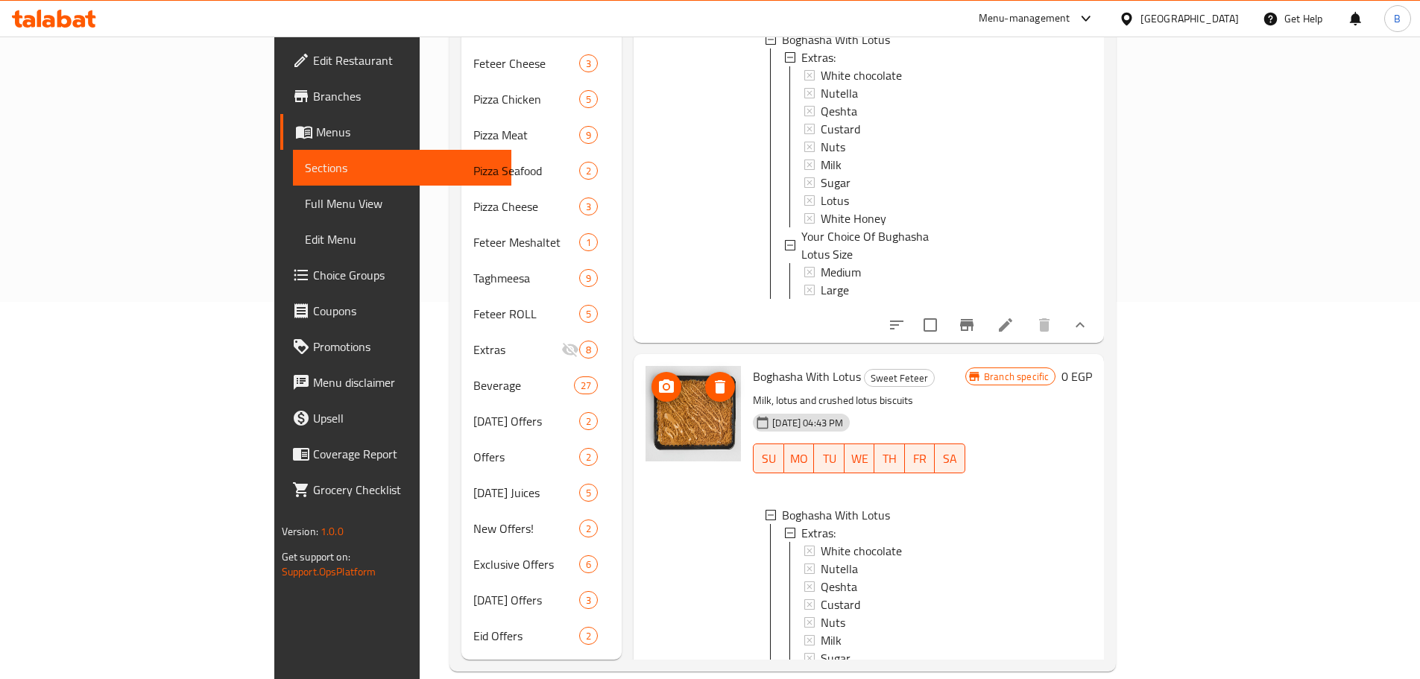
scroll to position [0, 0]
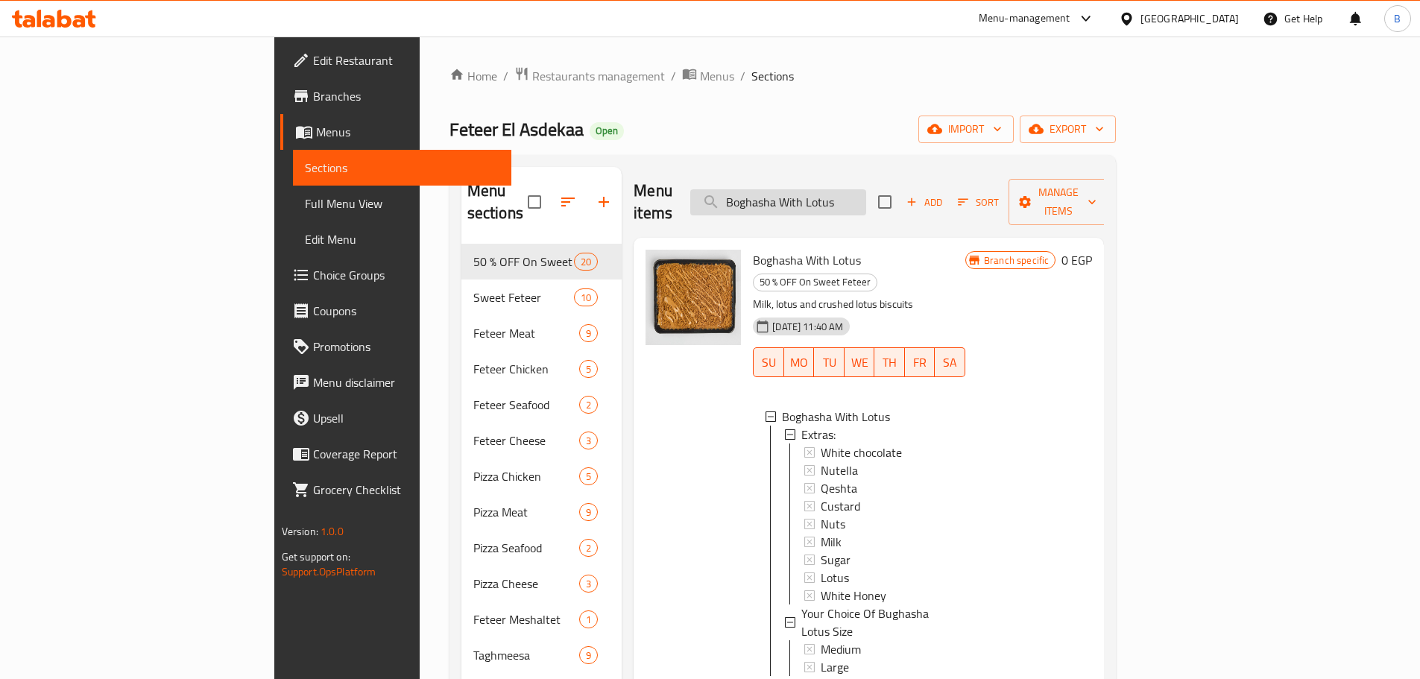
click at [866, 189] on input "Boghasha With Lotus" at bounding box center [778, 202] width 176 height 26
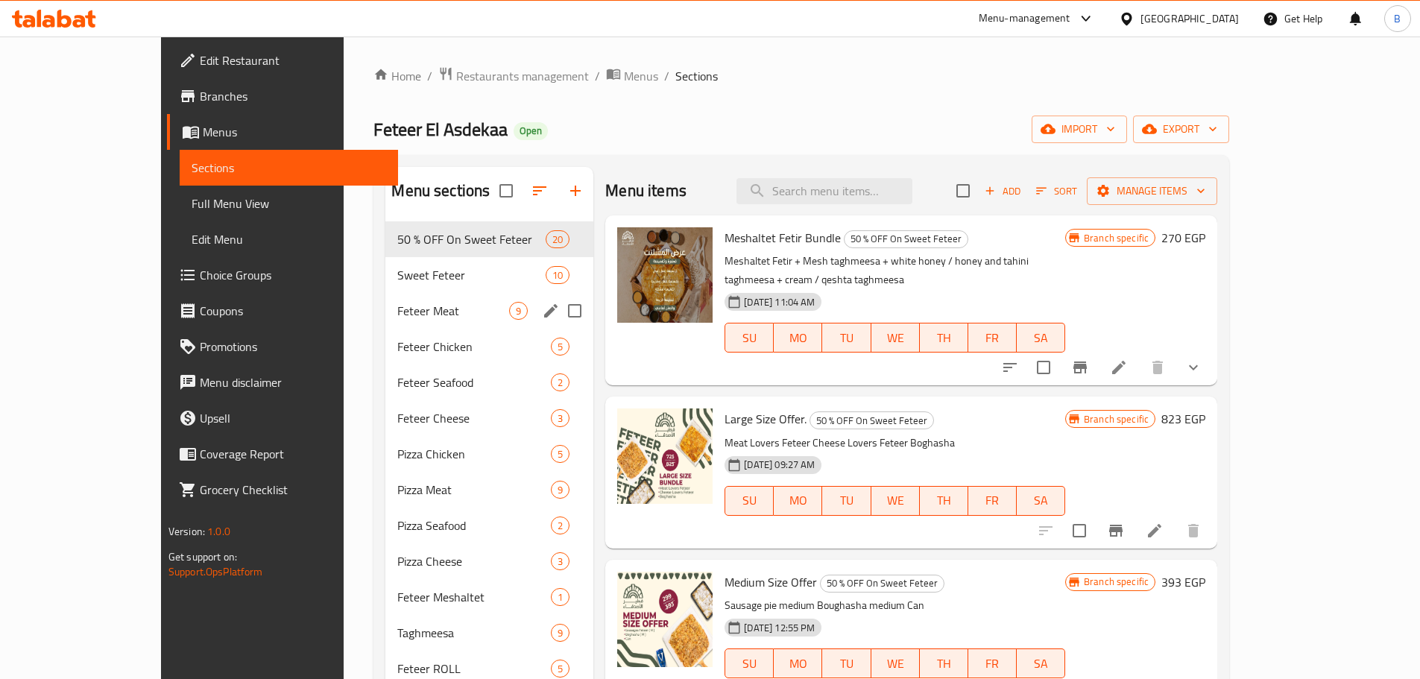
click at [385, 295] on div "Feteer Meat 9" at bounding box center [489, 311] width 208 height 36
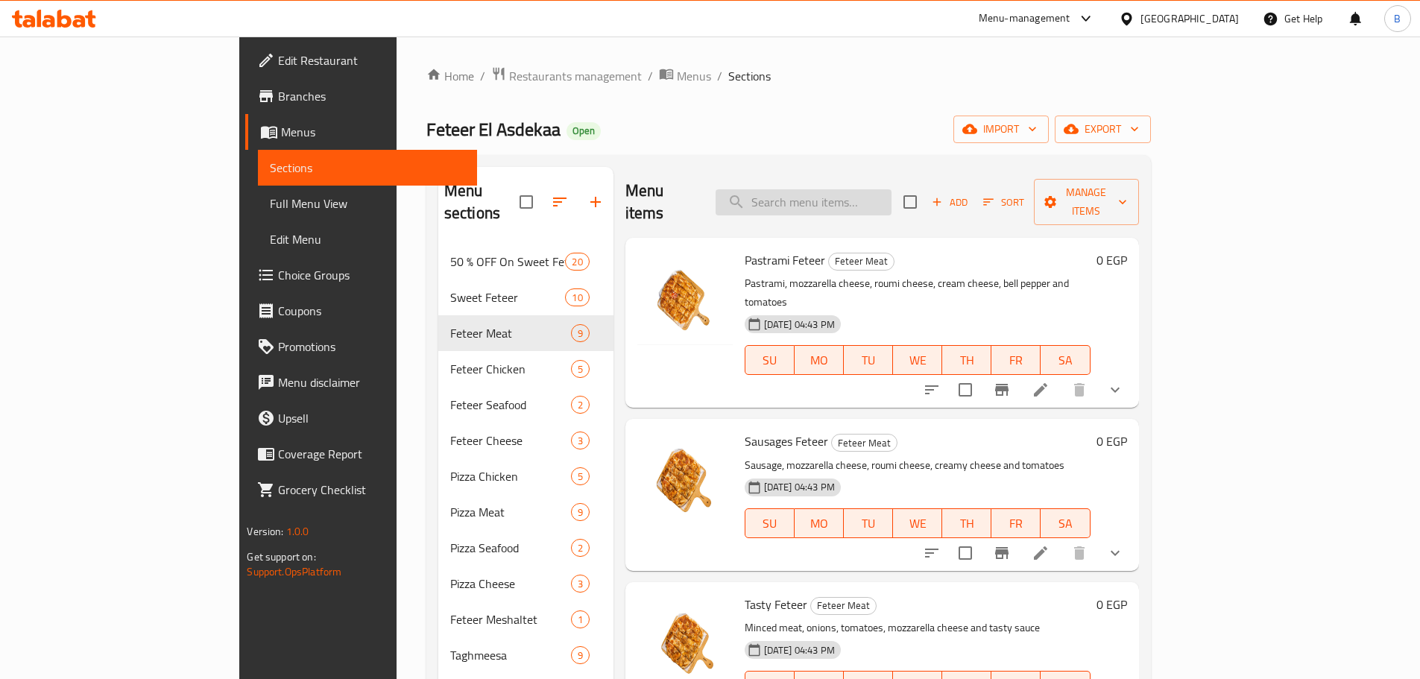
click at [855, 197] on input "search" at bounding box center [804, 202] width 176 height 26
paste input "Meshaltet Fetir Bundle"
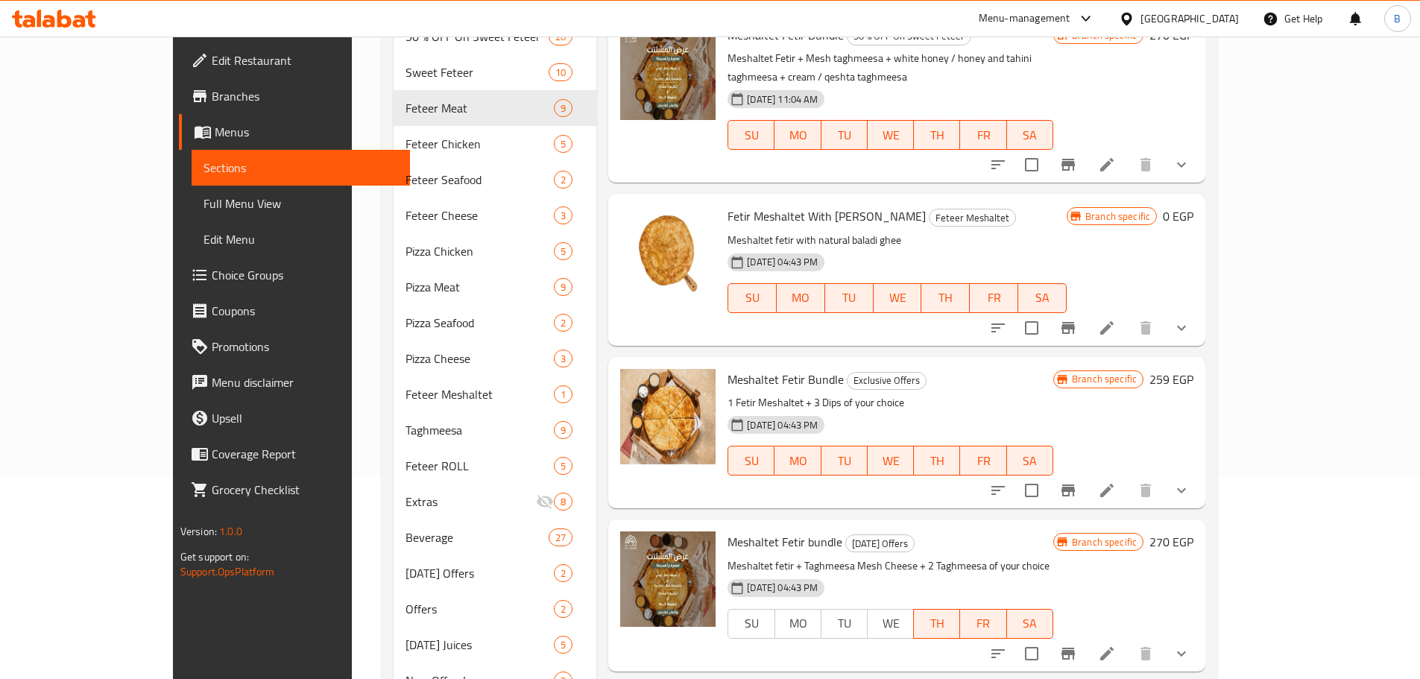
scroll to position [224, 0]
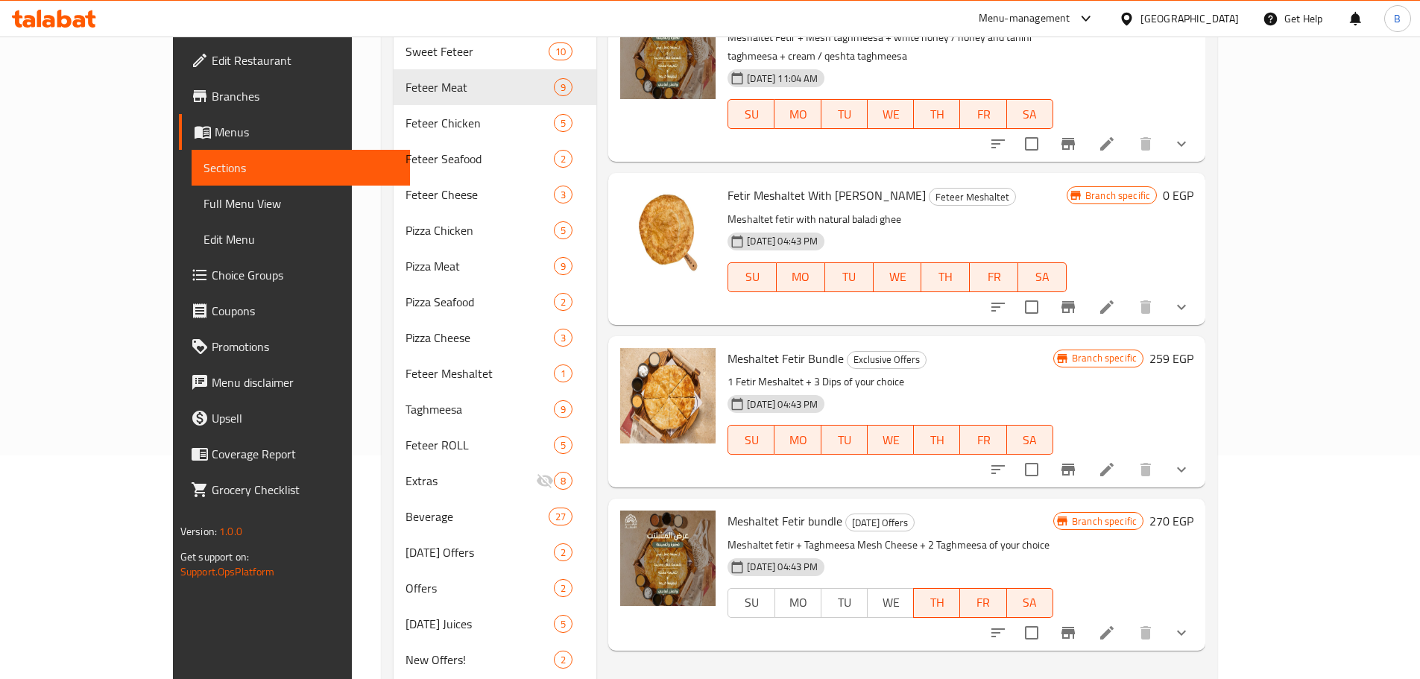
type input "Meshaltet Fetir"
click at [764, 347] on span "Meshaltet Fetir Bundle" at bounding box center [786, 358] width 116 height 22
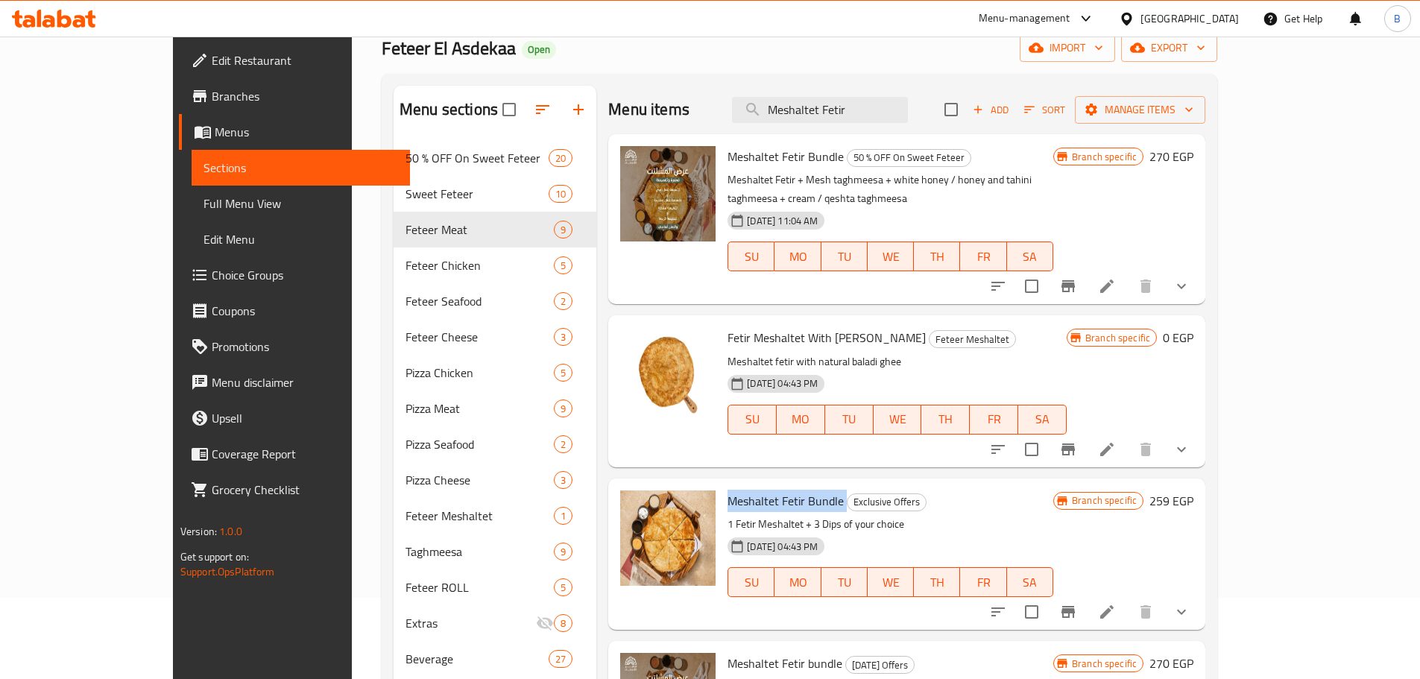
scroll to position [75, 0]
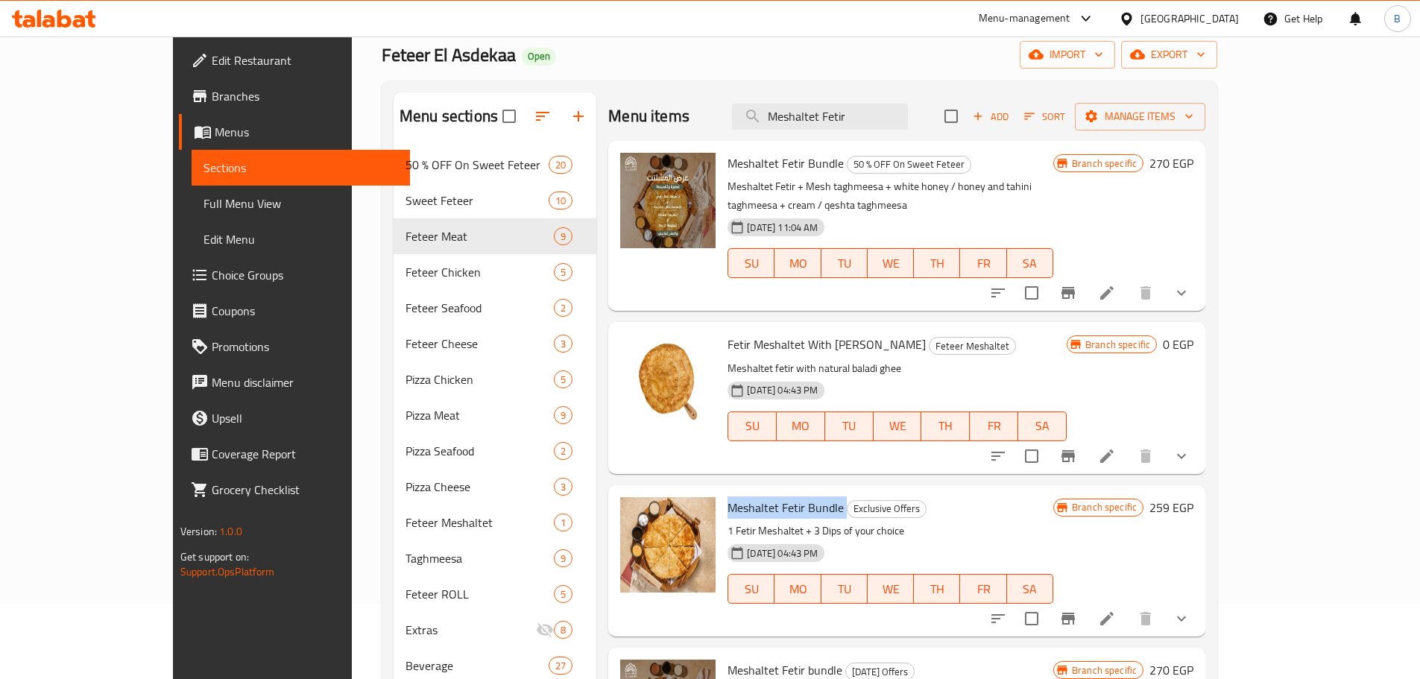
click at [212, 105] on span "Branches" at bounding box center [305, 96] width 186 height 18
